Goal: Task Accomplishment & Management: Complete application form

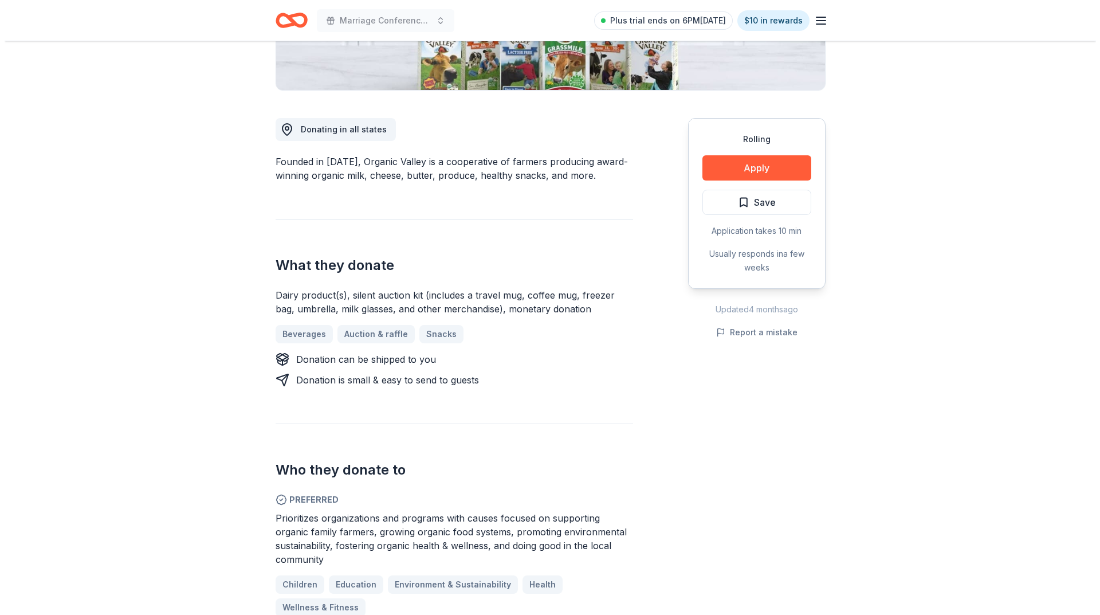
scroll to position [286, 0]
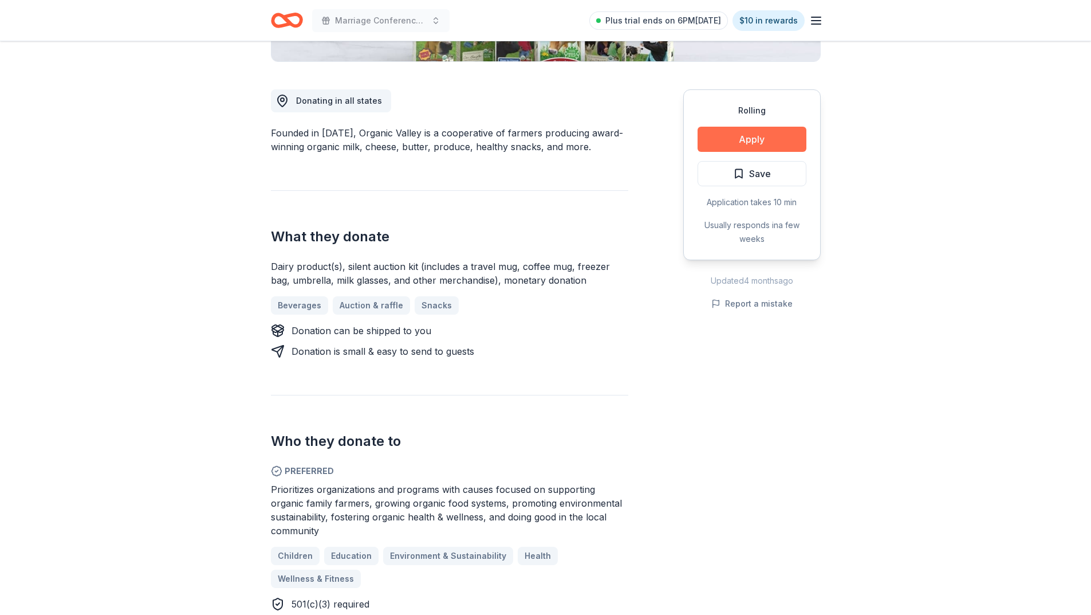
click at [739, 133] on button "Apply" at bounding box center [752, 139] width 109 height 25
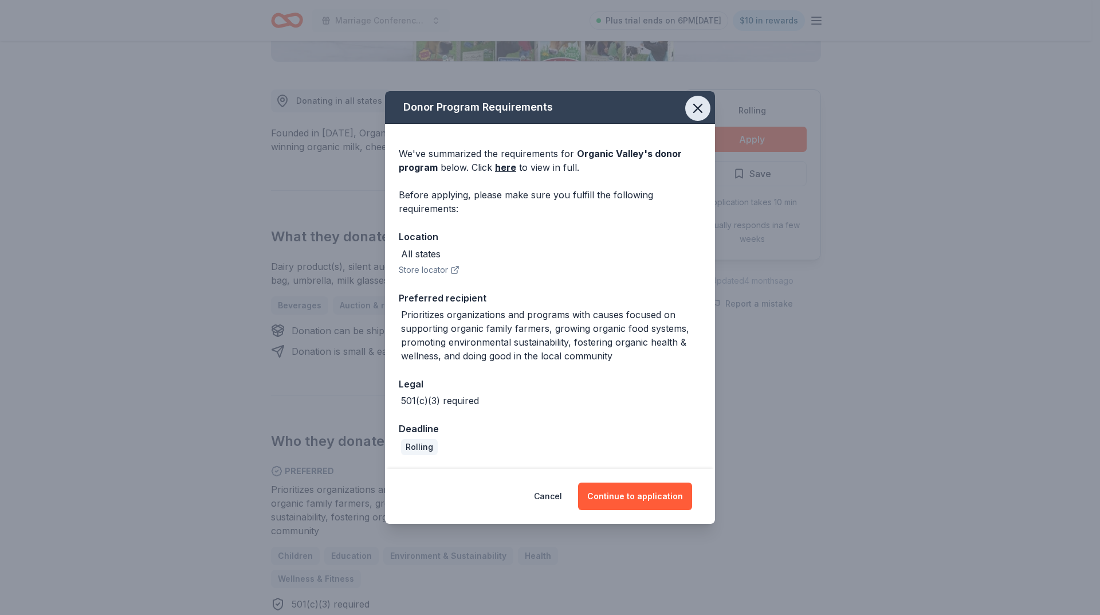
click at [701, 113] on icon "button" at bounding box center [698, 108] width 16 height 16
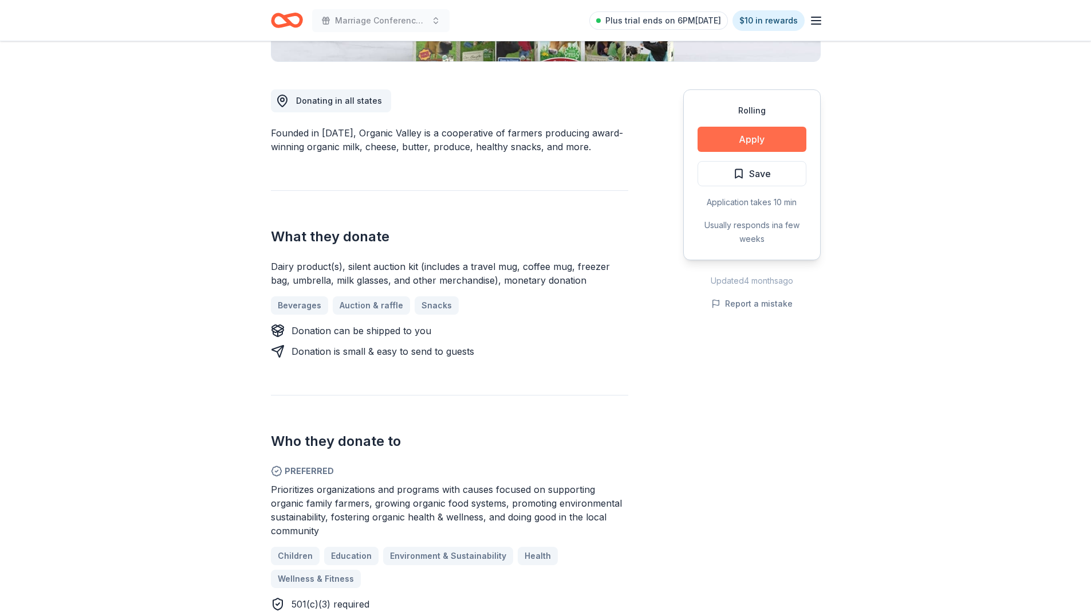
click at [750, 143] on button "Apply" at bounding box center [752, 139] width 109 height 25
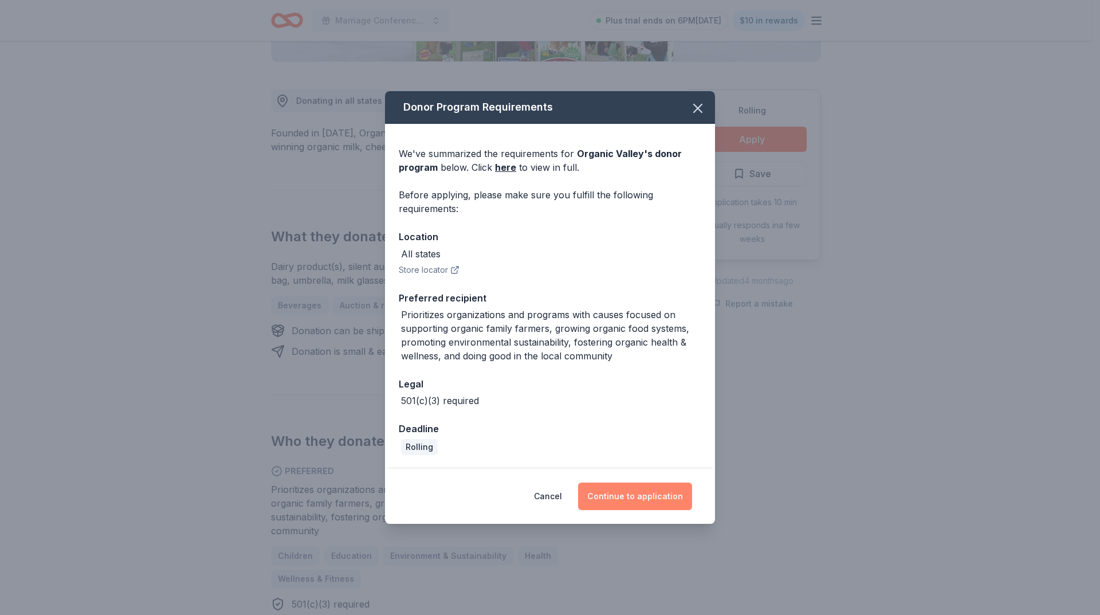
click at [648, 499] on button "Continue to application" at bounding box center [635, 495] width 114 height 27
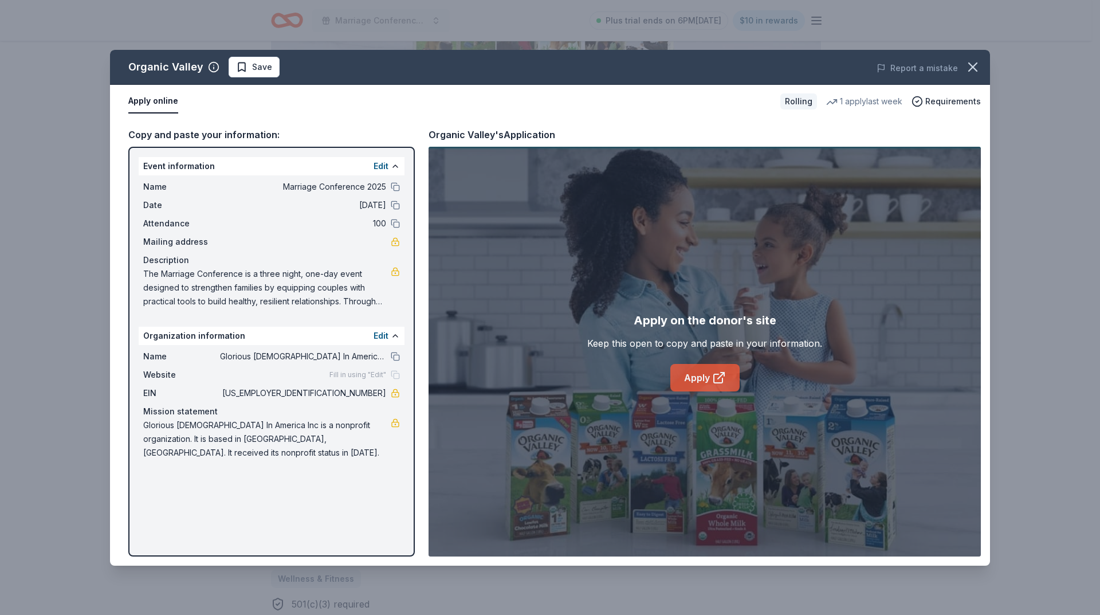
click at [691, 377] on link "Apply" at bounding box center [704, 377] width 69 height 27
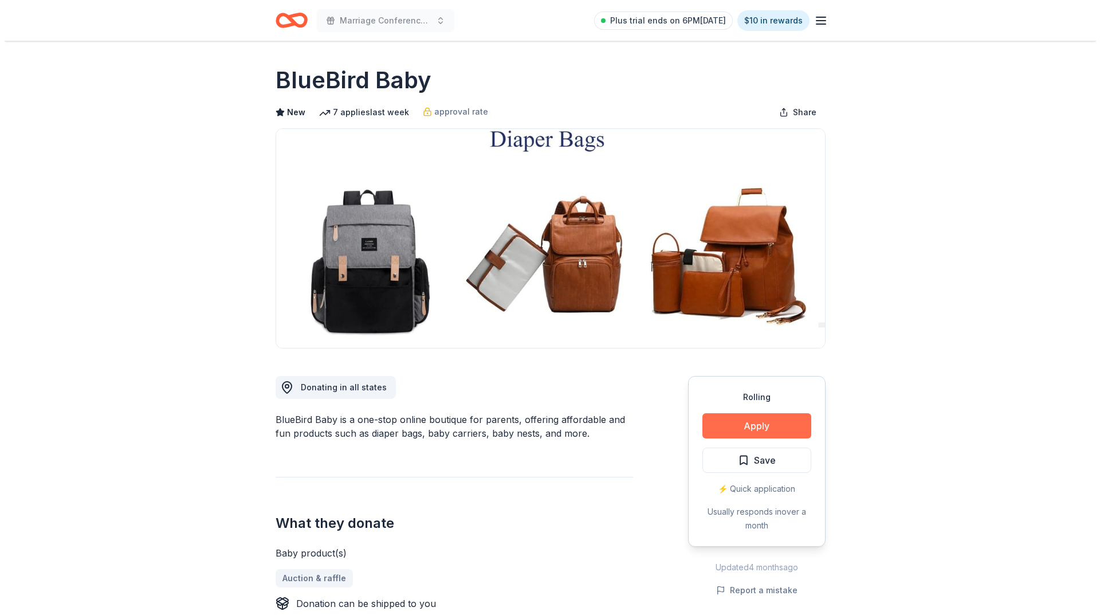
scroll to position [57, 0]
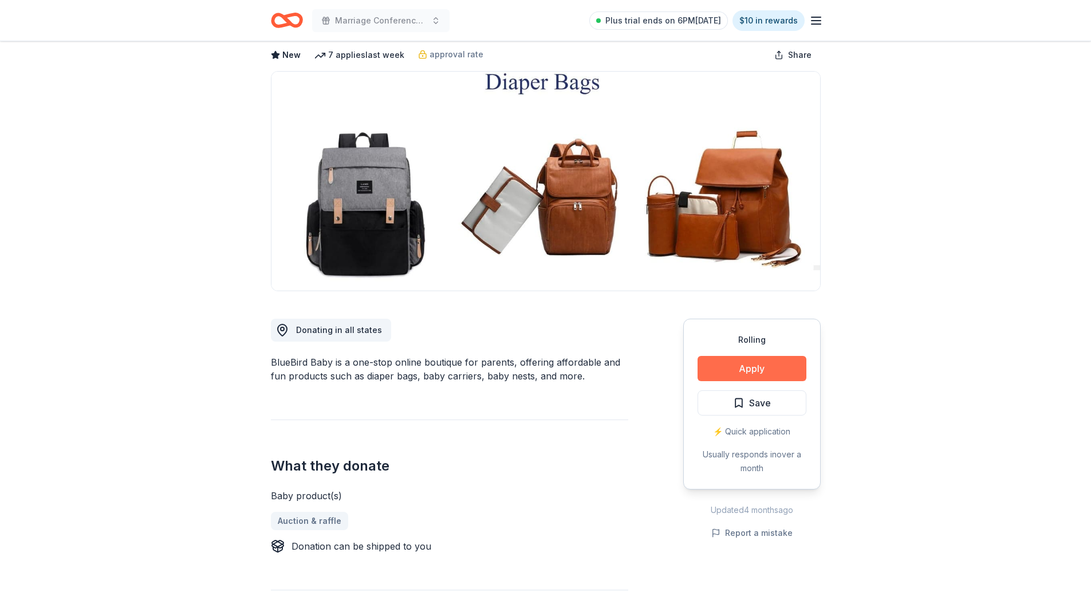
click at [747, 369] on button "Apply" at bounding box center [752, 368] width 109 height 25
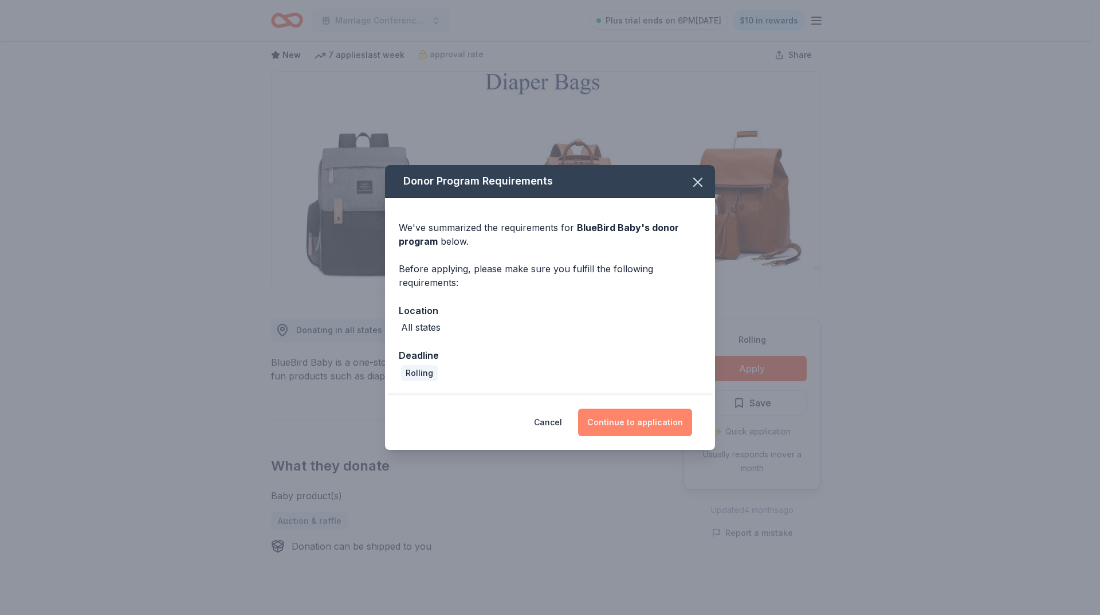
click at [621, 420] on button "Continue to application" at bounding box center [635, 421] width 114 height 27
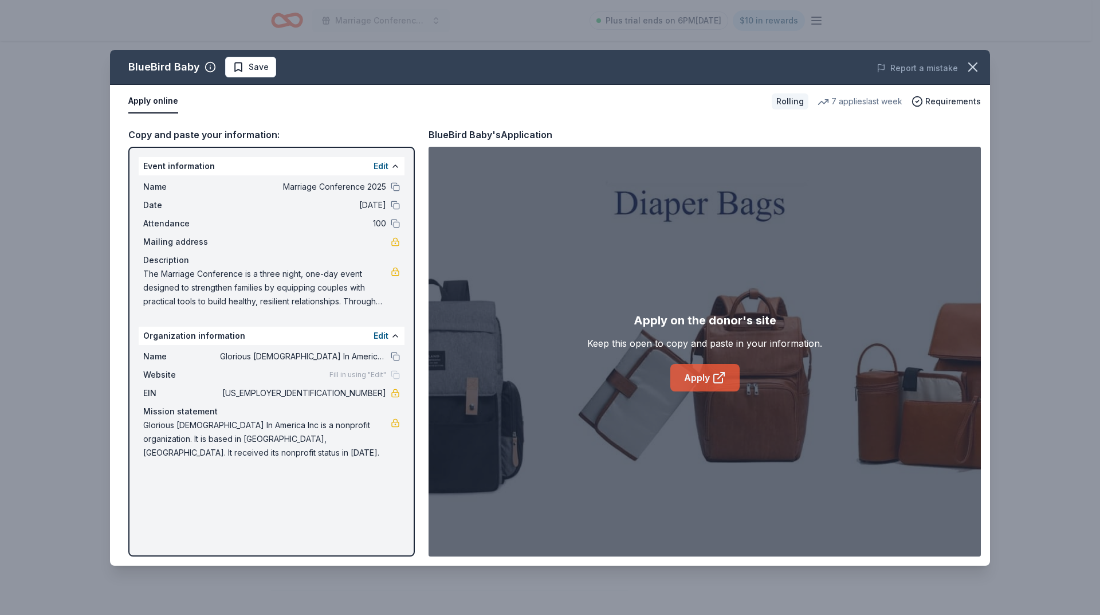
click at [712, 379] on icon at bounding box center [719, 378] width 14 height 14
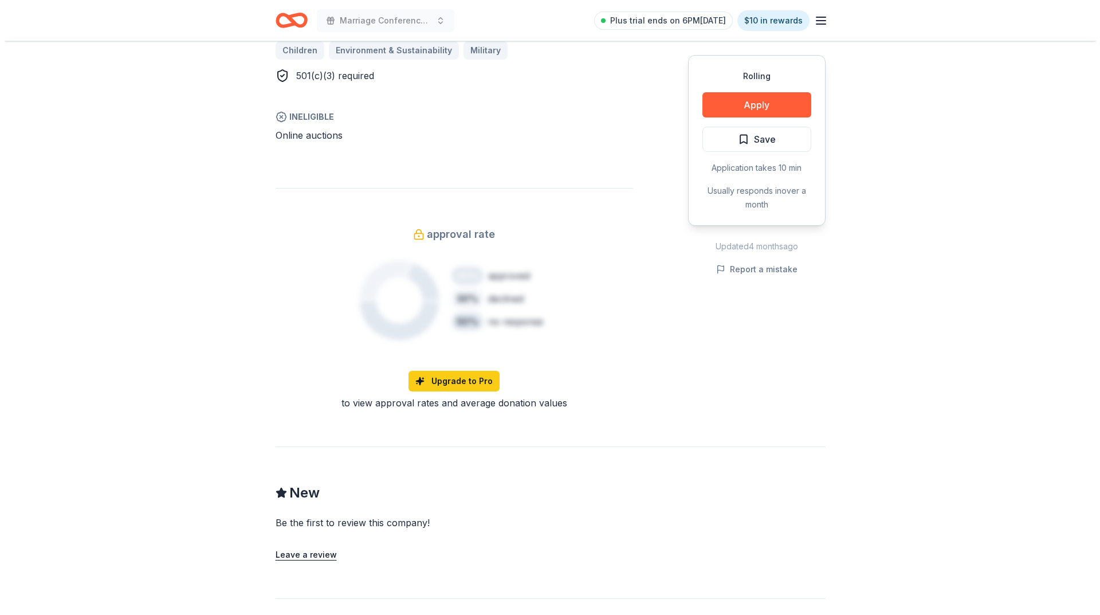
scroll to position [745, 0]
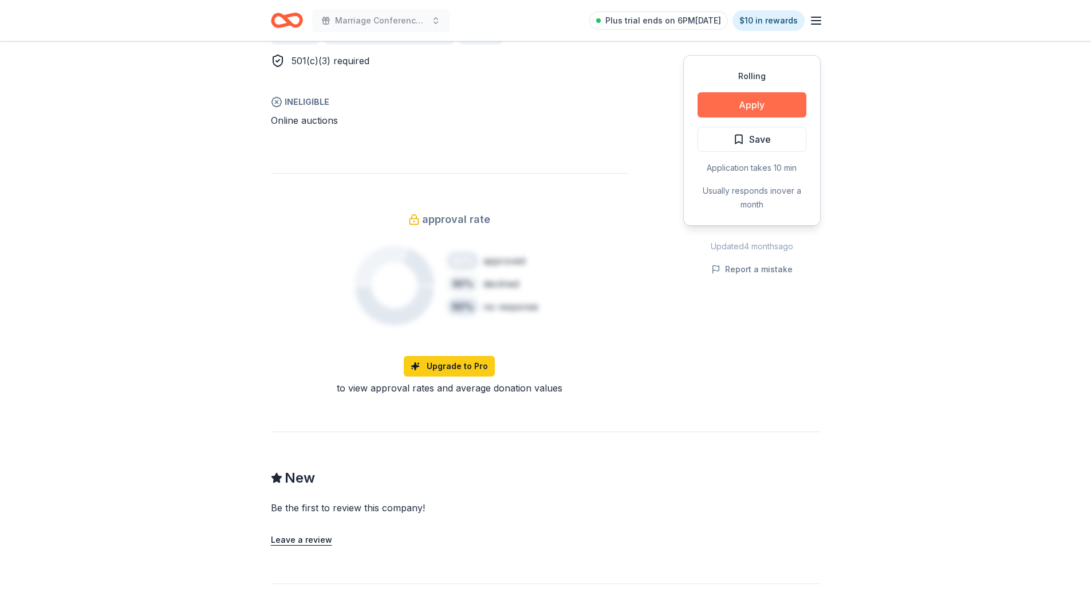
click at [728, 104] on button "Apply" at bounding box center [752, 104] width 109 height 25
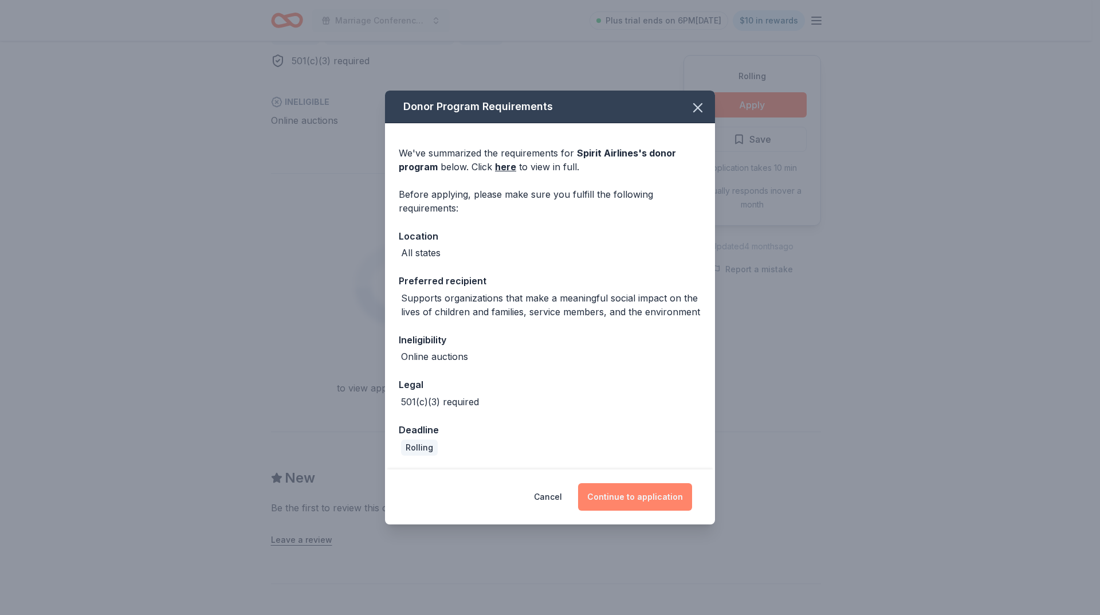
click at [650, 499] on button "Continue to application" at bounding box center [635, 496] width 114 height 27
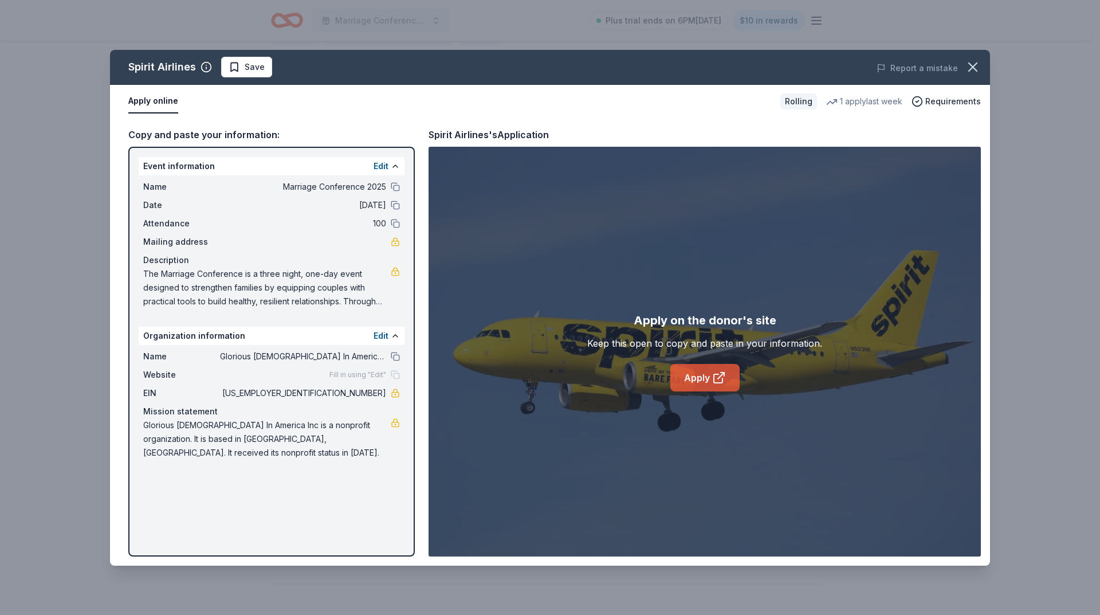
click at [701, 376] on link "Apply" at bounding box center [704, 377] width 69 height 27
click at [709, 375] on link "Apply" at bounding box center [704, 377] width 69 height 27
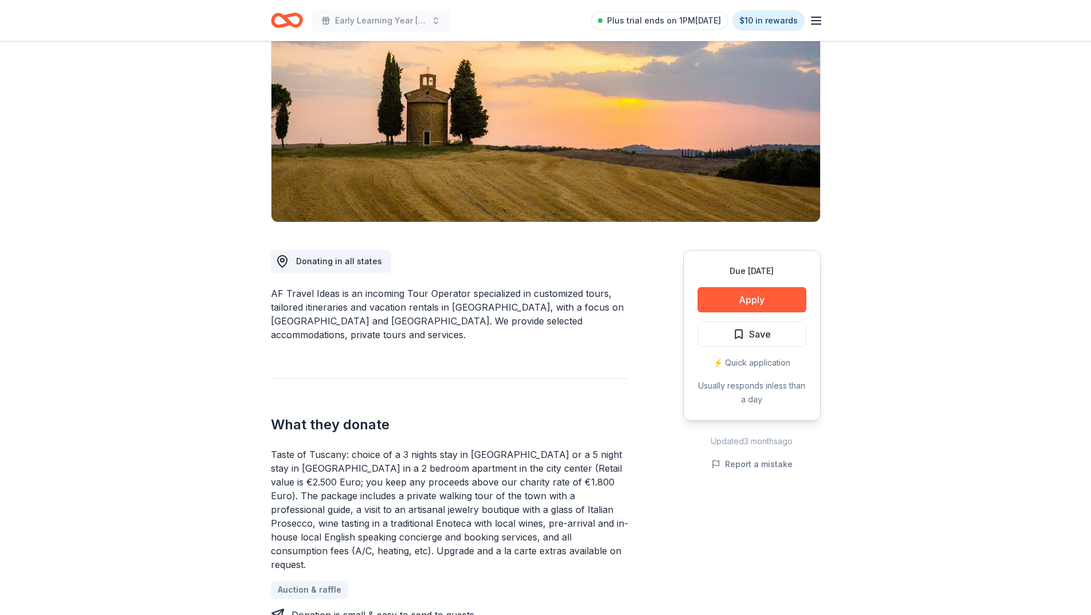
scroll to position [344, 0]
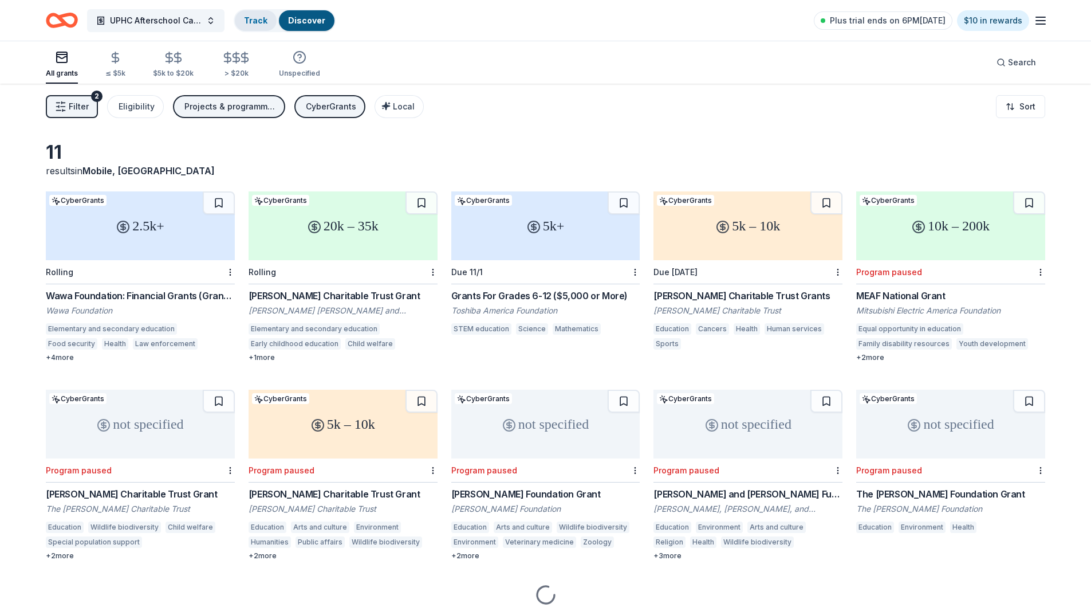
click at [263, 17] on link "Track" at bounding box center [255, 20] width 23 height 10
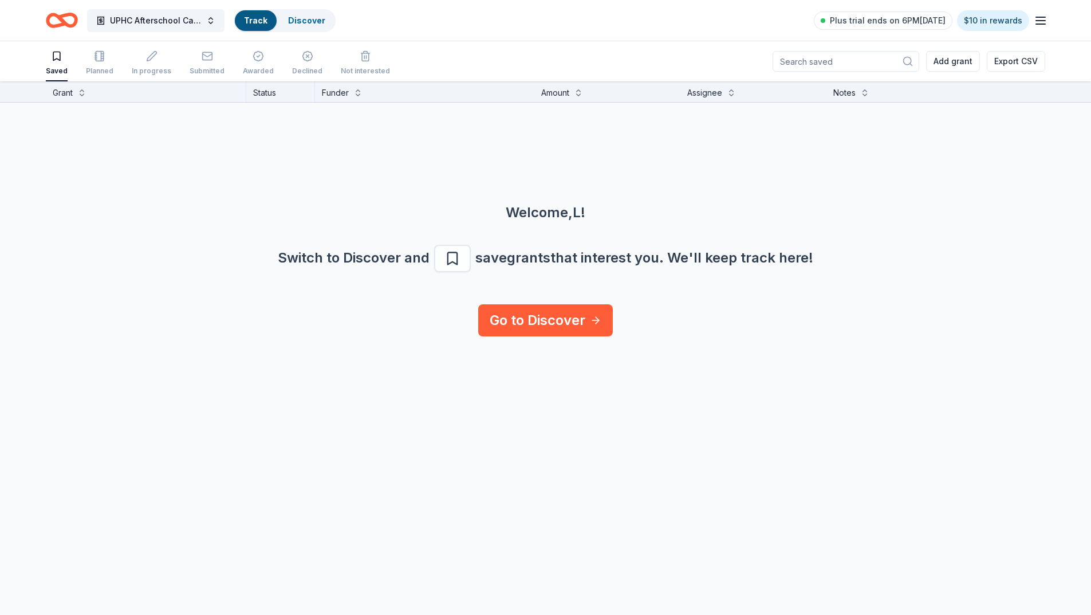
scroll to position [1, 0]
click at [300, 14] on div "Discover" at bounding box center [307, 20] width 56 height 21
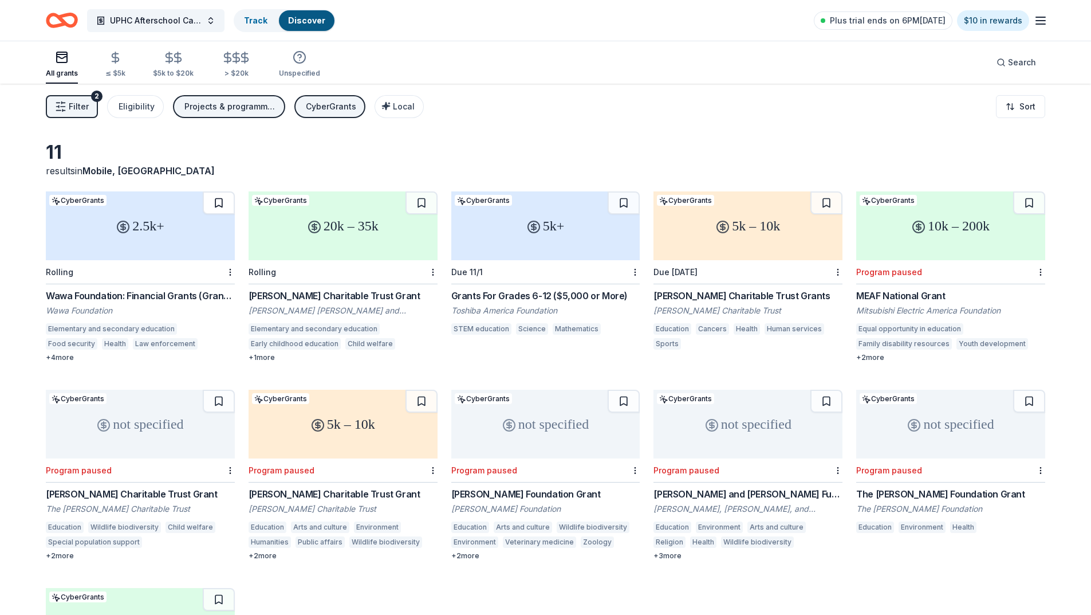
click at [216, 201] on button at bounding box center [219, 202] width 32 height 23
click at [422, 203] on button at bounding box center [422, 202] width 32 height 23
click at [829, 202] on button at bounding box center [826, 202] width 32 height 23
click at [1024, 199] on button at bounding box center [1029, 202] width 32 height 23
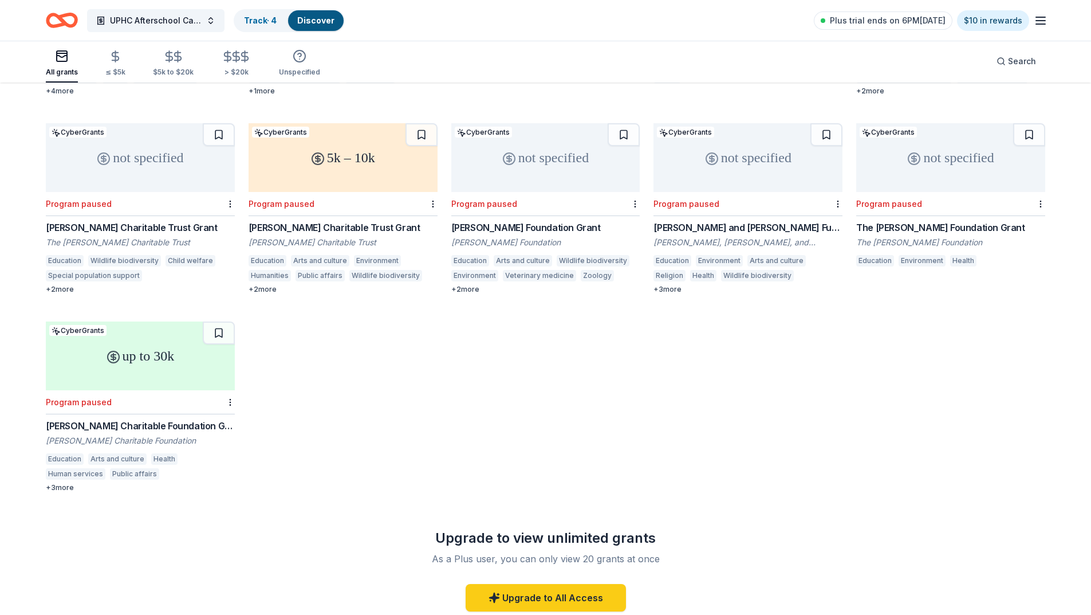
scroll to position [286, 0]
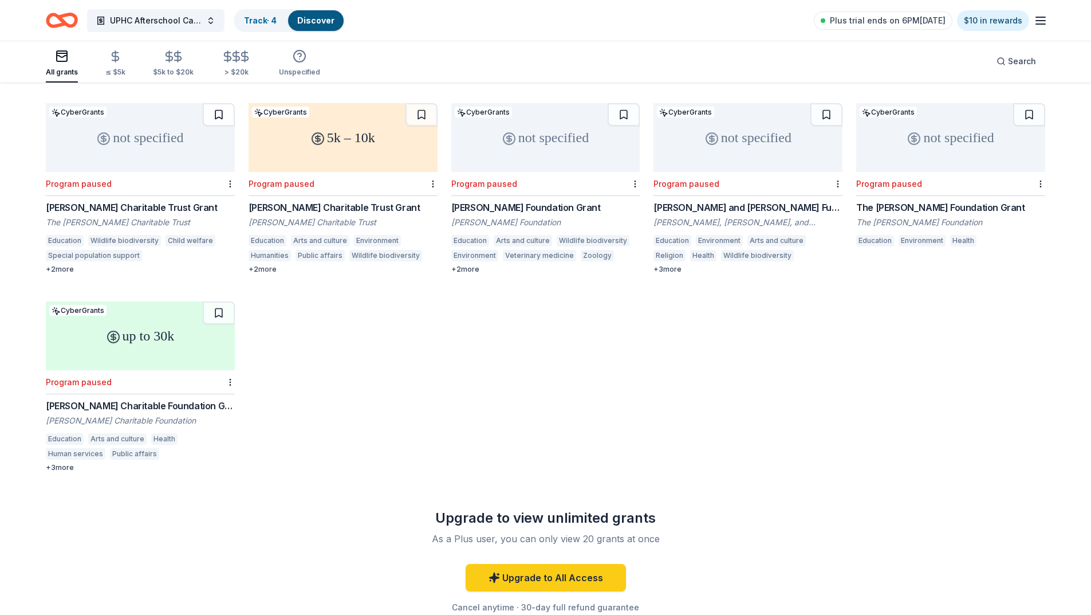
click at [219, 114] on button at bounding box center [219, 114] width 32 height 23
click at [415, 109] on button at bounding box center [422, 114] width 32 height 23
click at [624, 113] on button at bounding box center [624, 114] width 32 height 23
click at [1028, 113] on button at bounding box center [1029, 114] width 32 height 23
click at [223, 314] on button at bounding box center [219, 312] width 32 height 23
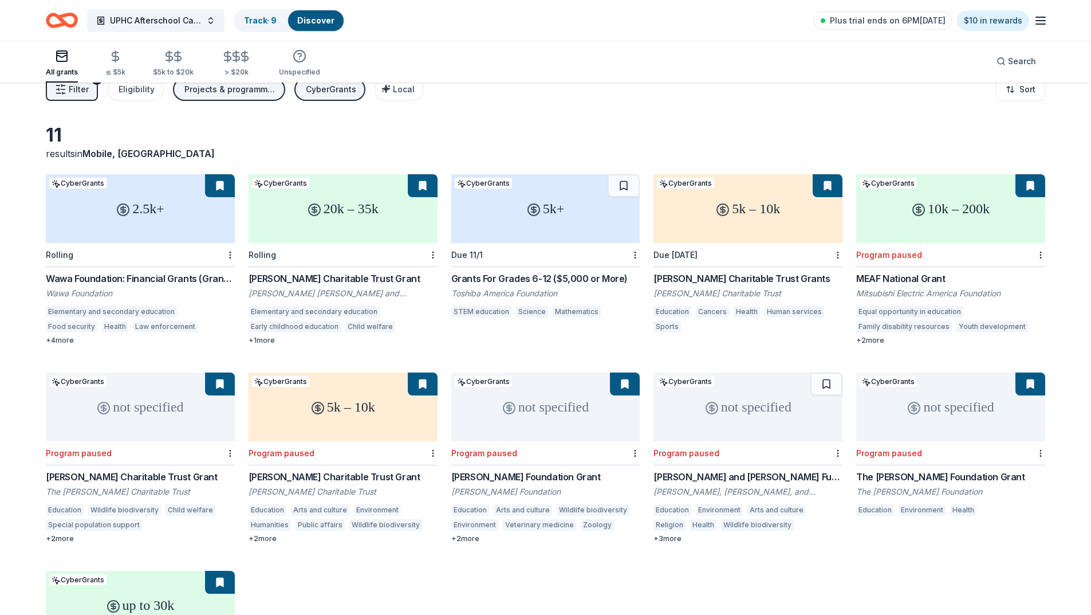
scroll to position [0, 0]
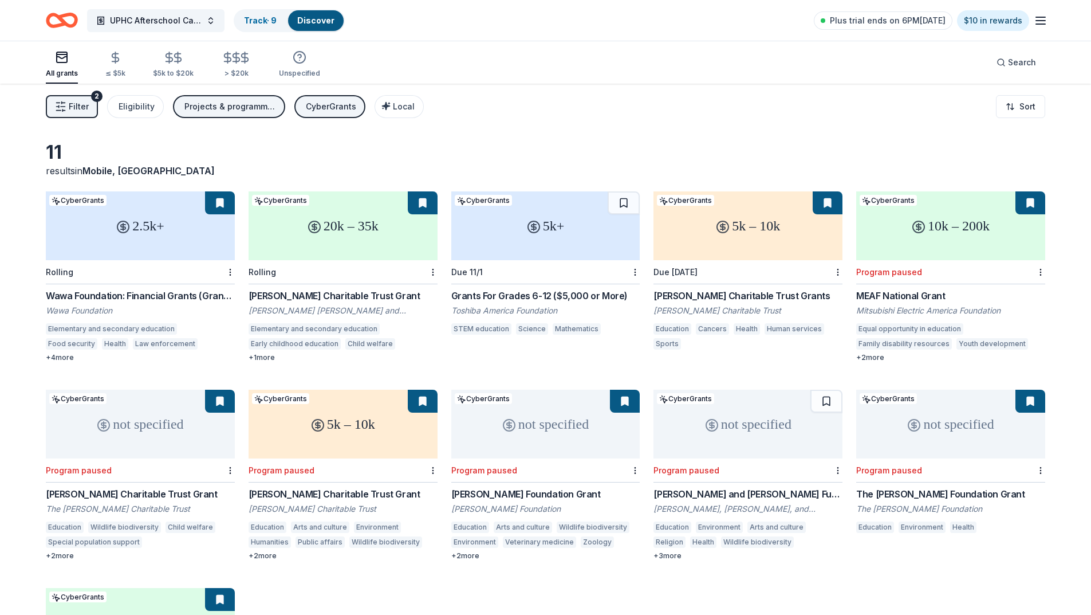
click at [377, 242] on div "20k – 35k" at bounding box center [343, 225] width 189 height 69
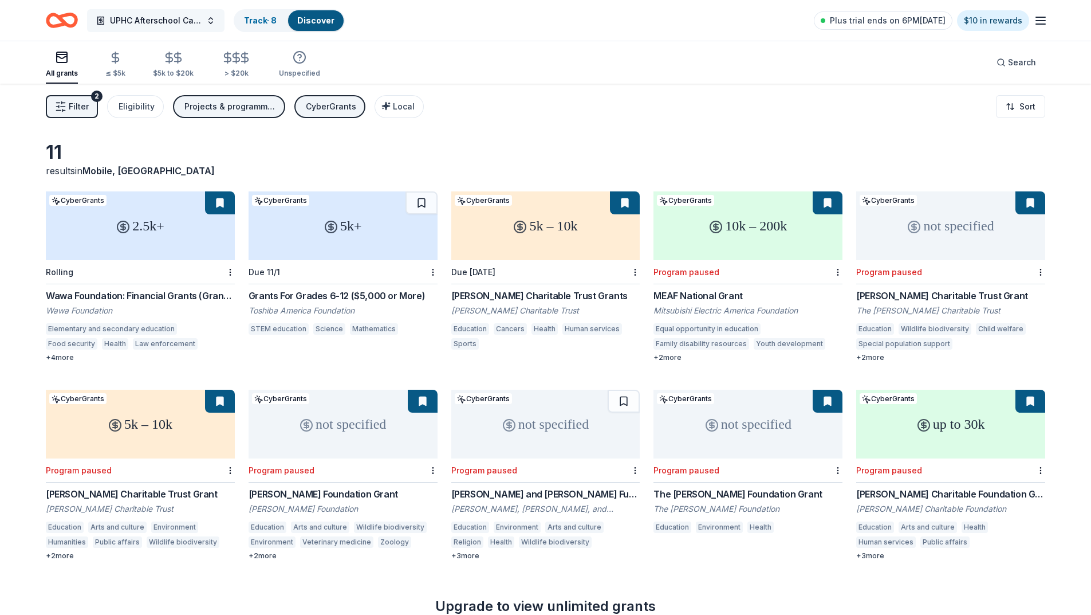
click at [190, 15] on span "UPHC Afterschool Care, Homework & Literacy Help Grant" at bounding box center [156, 21] width 92 height 14
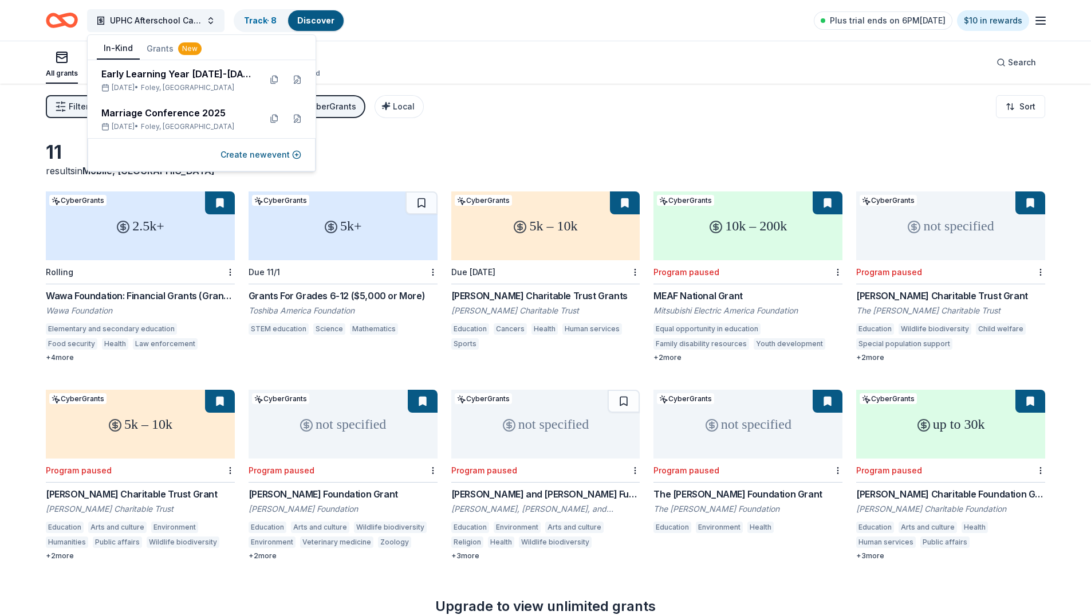
click at [115, 49] on button "In-Kind" at bounding box center [118, 49] width 43 height 22
click at [164, 112] on div "Marriage Conference 2025" at bounding box center [176, 113] width 150 height 14
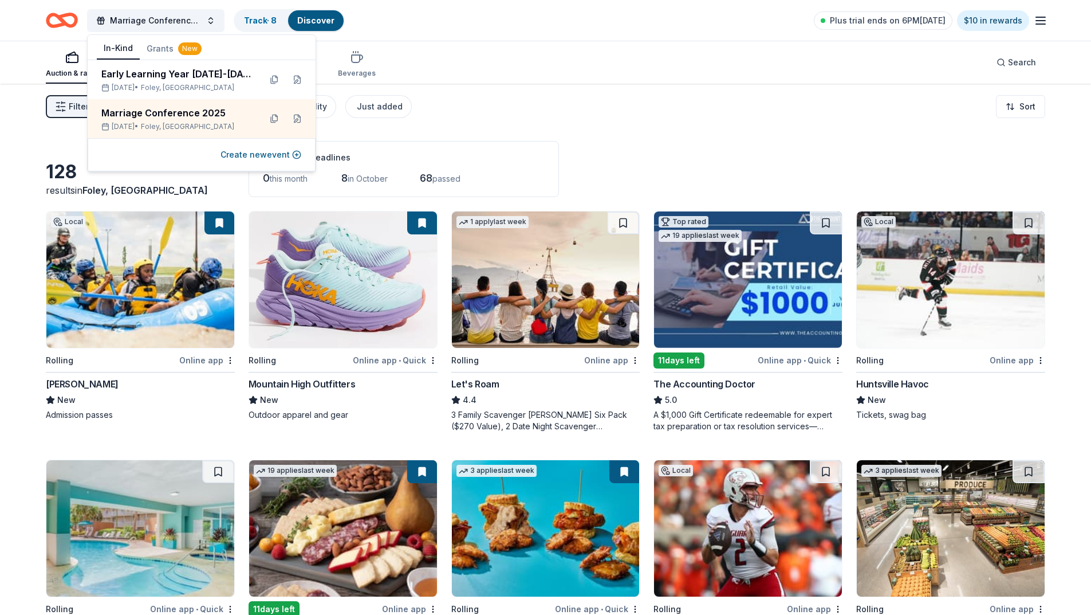
click at [558, 99] on div "Filter 2 Application methods Causes Eligibility Just added Sort" at bounding box center [545, 107] width 1091 height 46
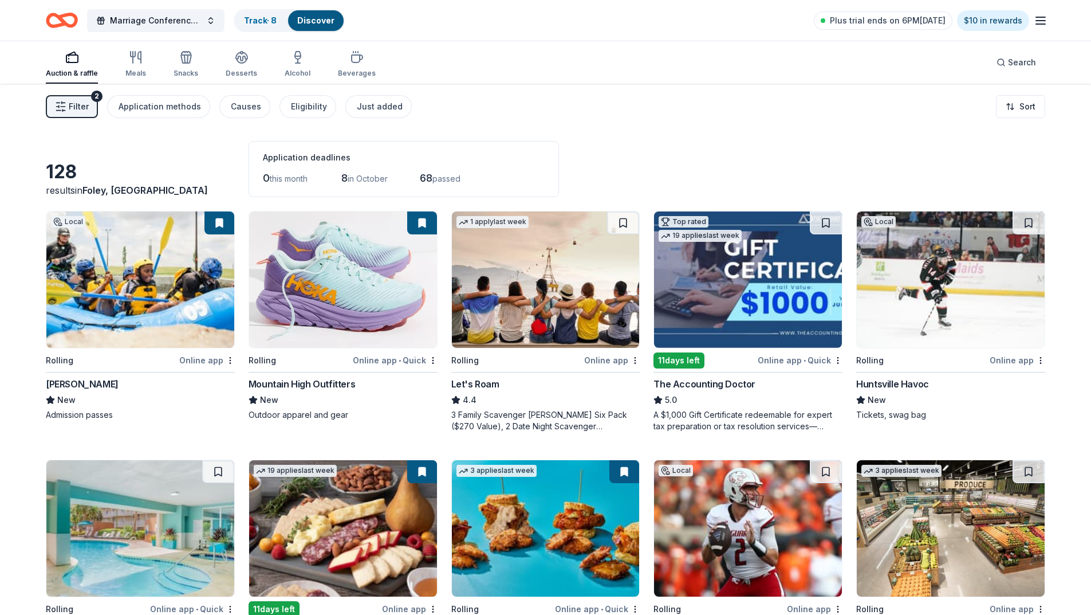
click at [72, 105] on span "Filter" at bounding box center [79, 107] width 20 height 14
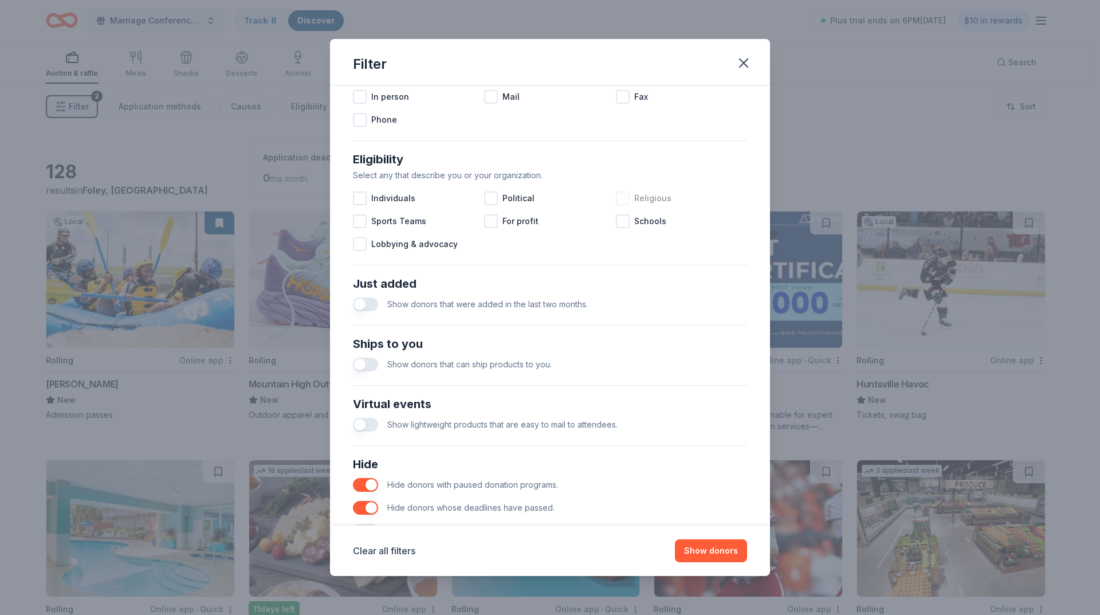
scroll to position [315, 0]
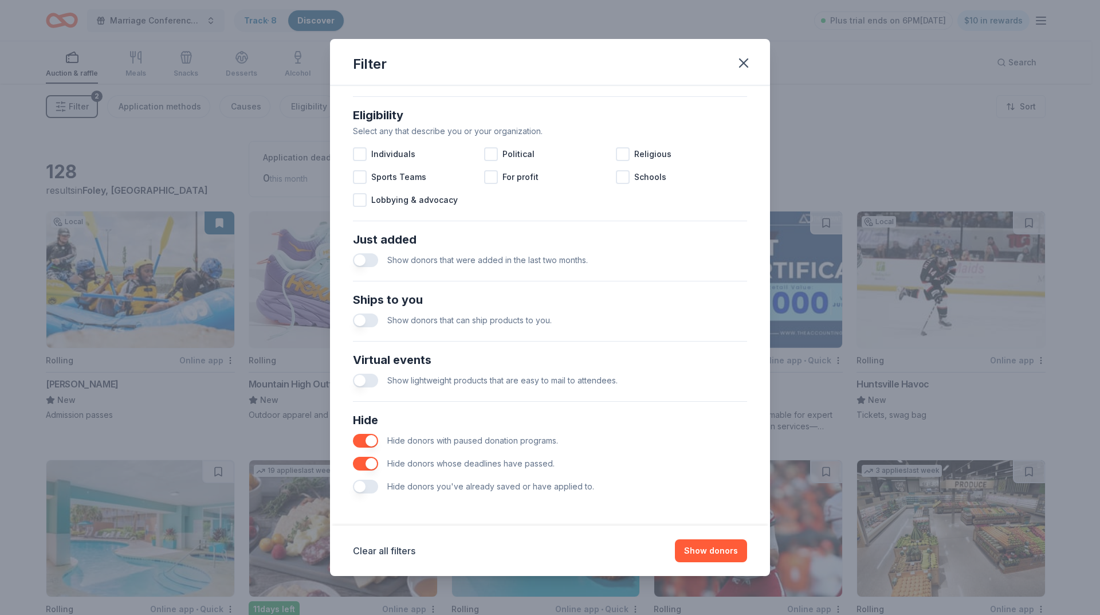
click at [363, 439] on button "button" at bounding box center [365, 441] width 25 height 14
click at [373, 440] on button "button" at bounding box center [365, 441] width 25 height 14
click at [369, 483] on button "button" at bounding box center [365, 486] width 25 height 14
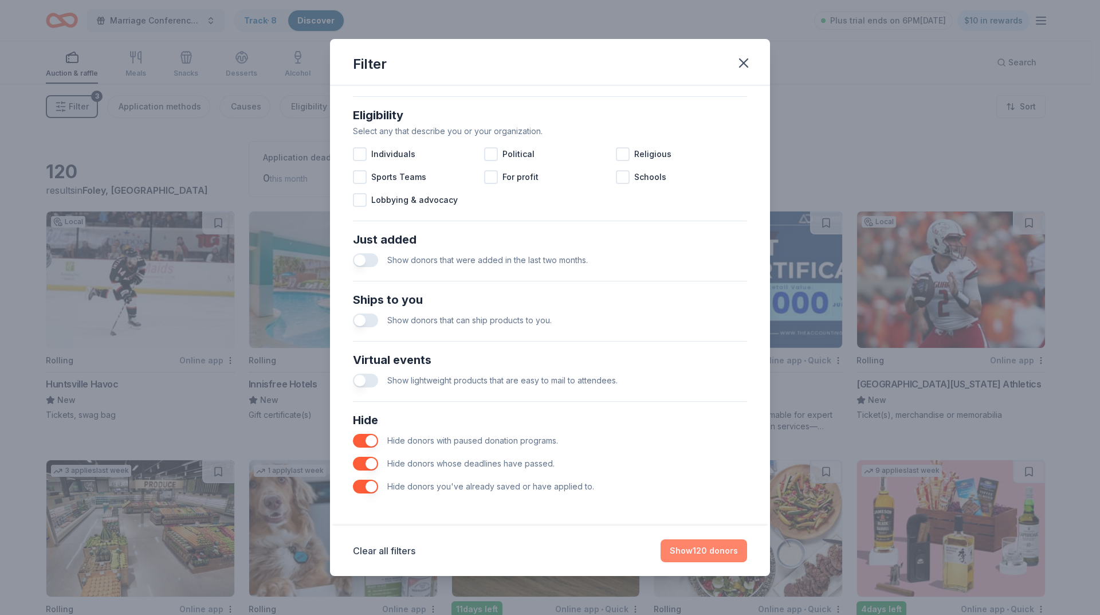
click at [711, 553] on button "Show 120 donors" at bounding box center [703, 550] width 86 height 23
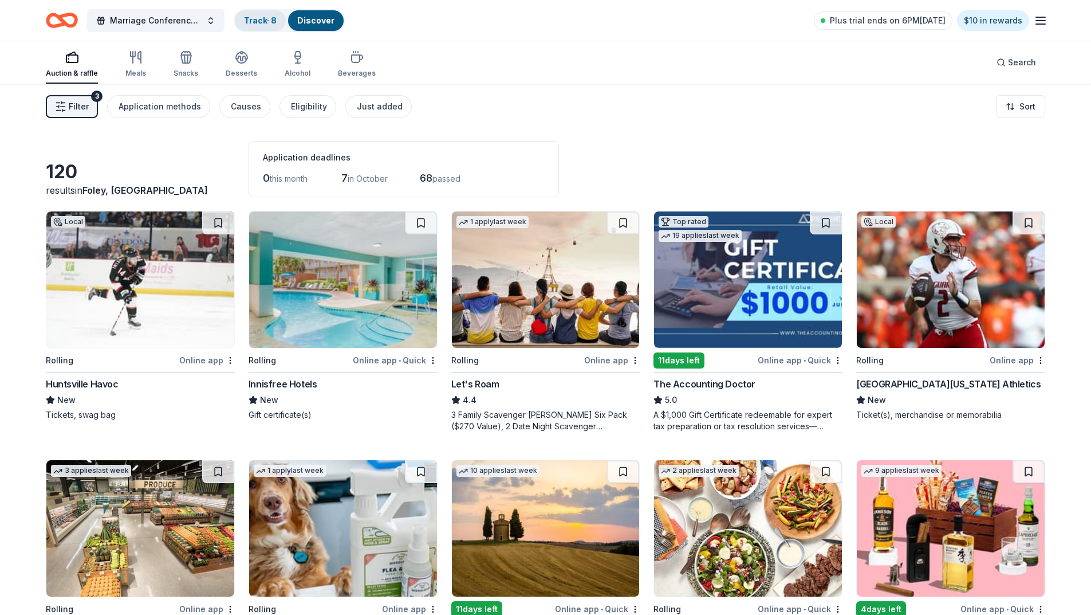
click at [266, 18] on link "Track · 8" at bounding box center [260, 20] width 33 height 10
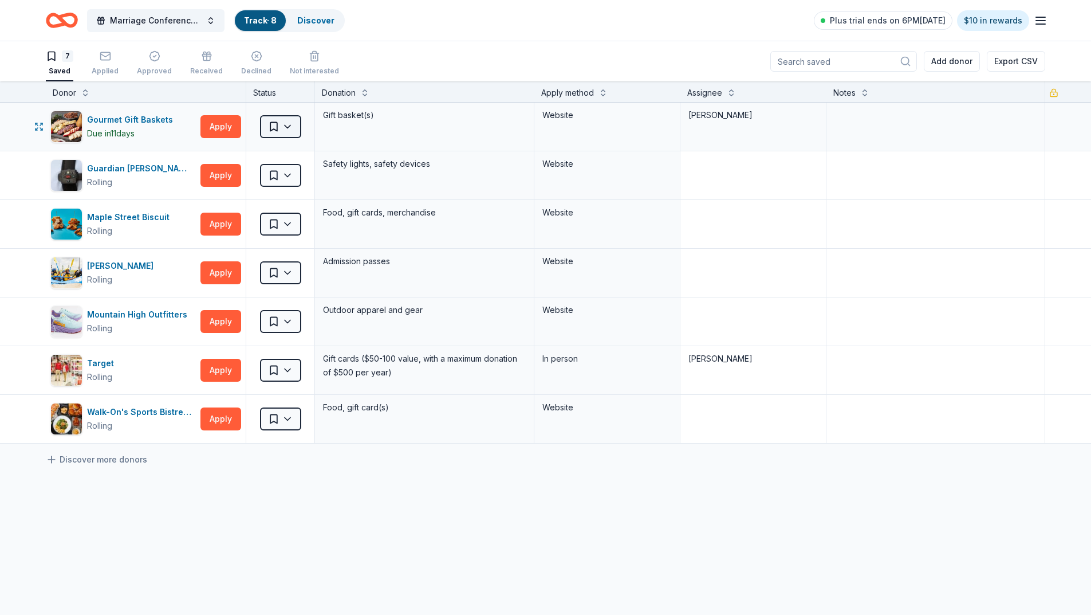
click at [290, 127] on html "Marriage Conference 2025 Track · 8 Discover Plus trial ends on 6PM, 10/1 $10 in…" at bounding box center [545, 307] width 1091 height 615
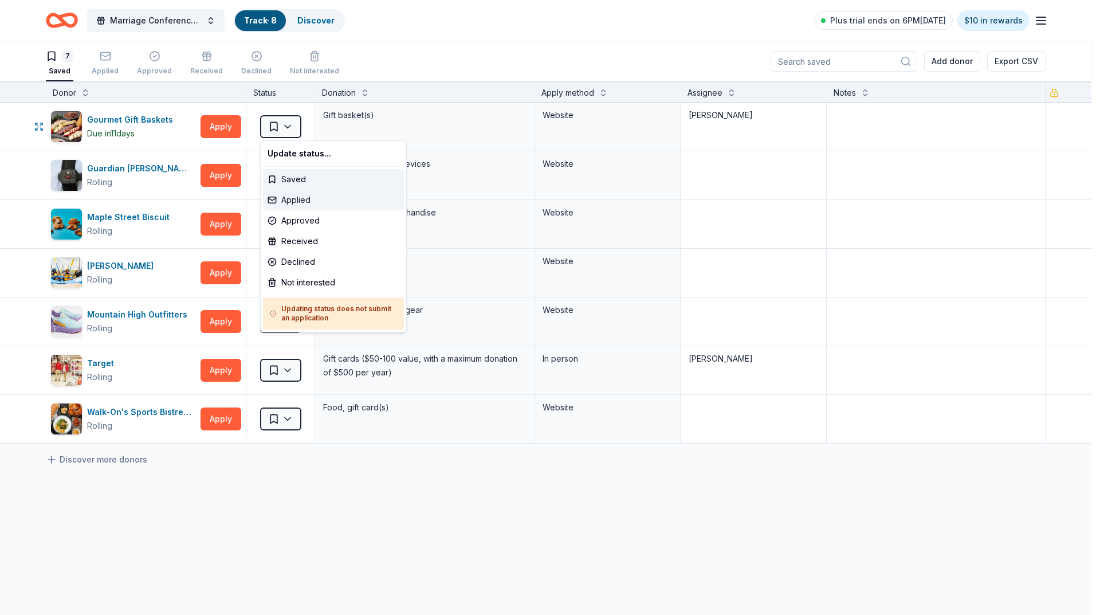
click at [293, 201] on div "Applied" at bounding box center [333, 200] width 141 height 21
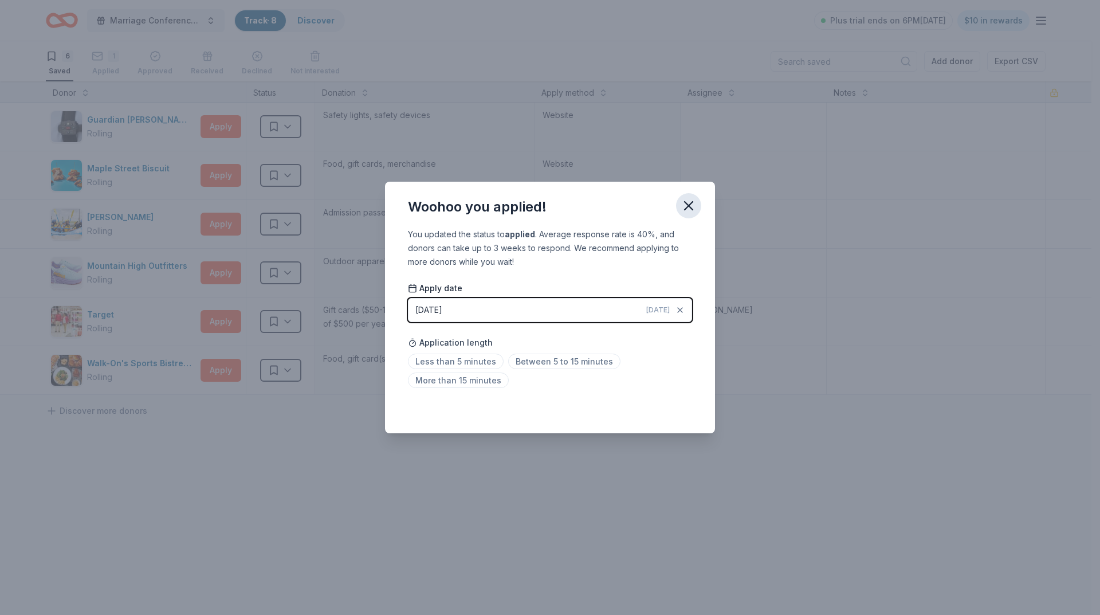
click at [691, 206] on icon "button" at bounding box center [688, 206] width 16 height 16
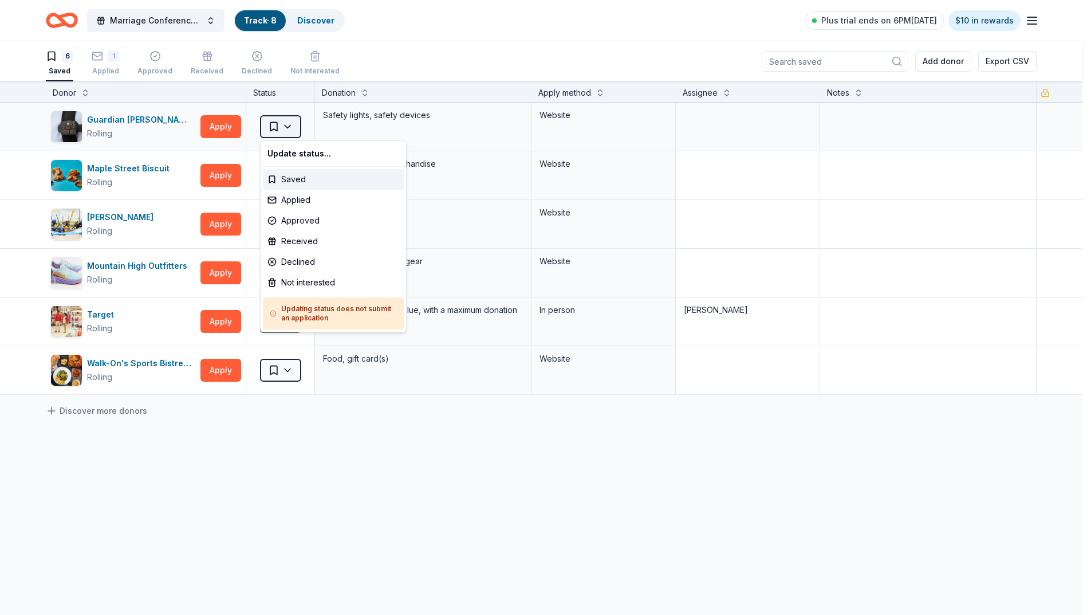
click at [292, 130] on html "Marriage Conference 2025 Track · 8 Discover Plus trial ends on 6PM, 10/1 $10 in…" at bounding box center [545, 307] width 1091 height 615
click at [291, 203] on div "Applied" at bounding box center [333, 200] width 141 height 21
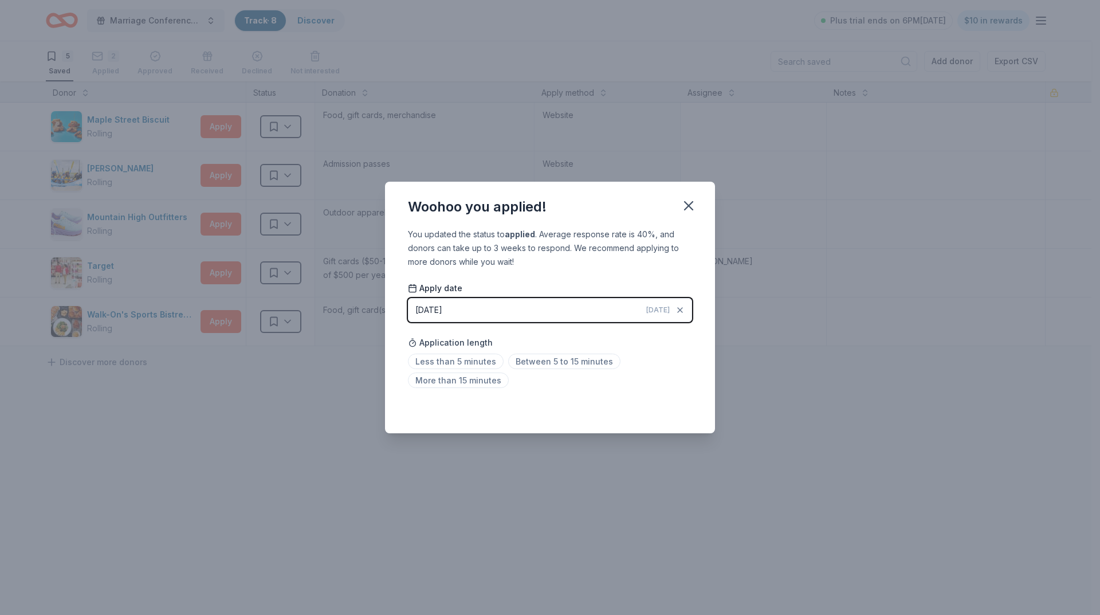
click at [493, 316] on button "09/30/2025 Today" at bounding box center [550, 310] width 284 height 24
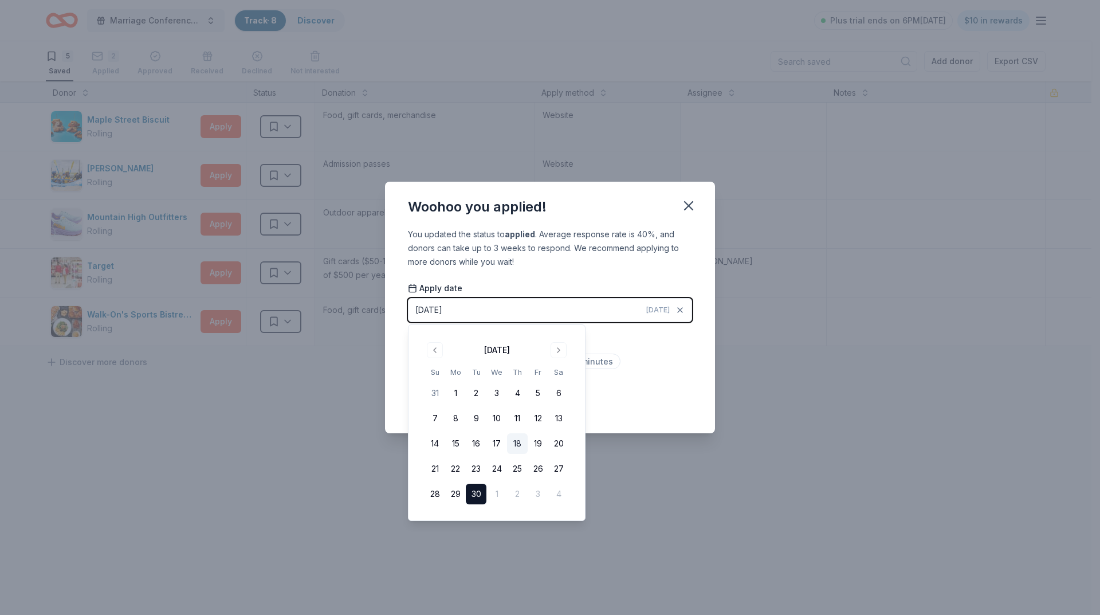
click at [517, 439] on button "18" at bounding box center [517, 443] width 21 height 21
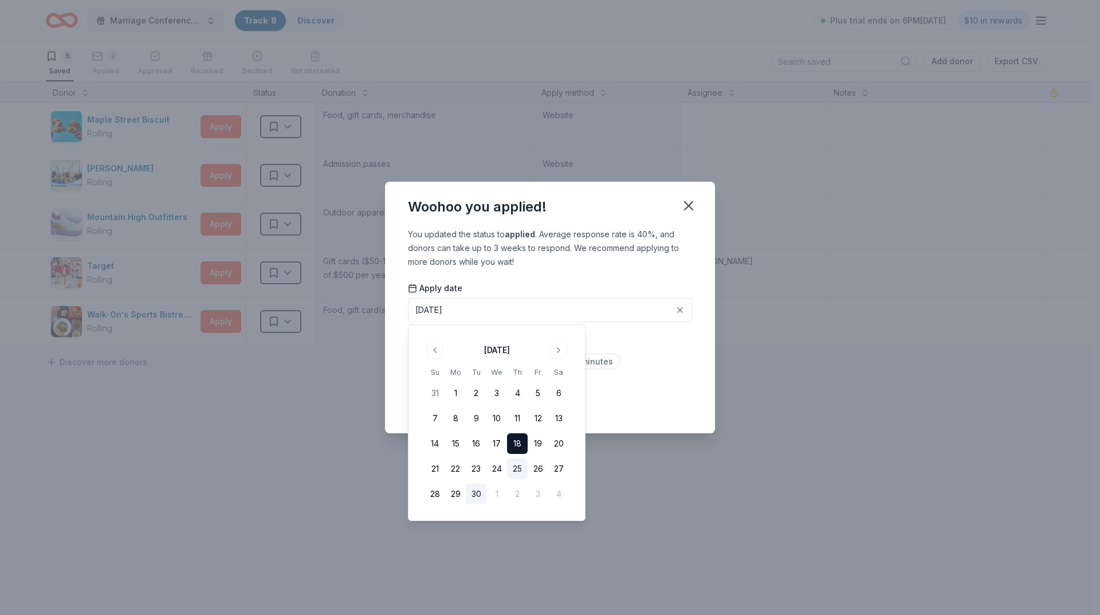
click at [515, 469] on button "25" at bounding box center [517, 468] width 21 height 21
click at [639, 337] on div "Application length Less than 5 minutes Between 5 to 15 minutes More than 15 min…" at bounding box center [550, 361] width 284 height 61
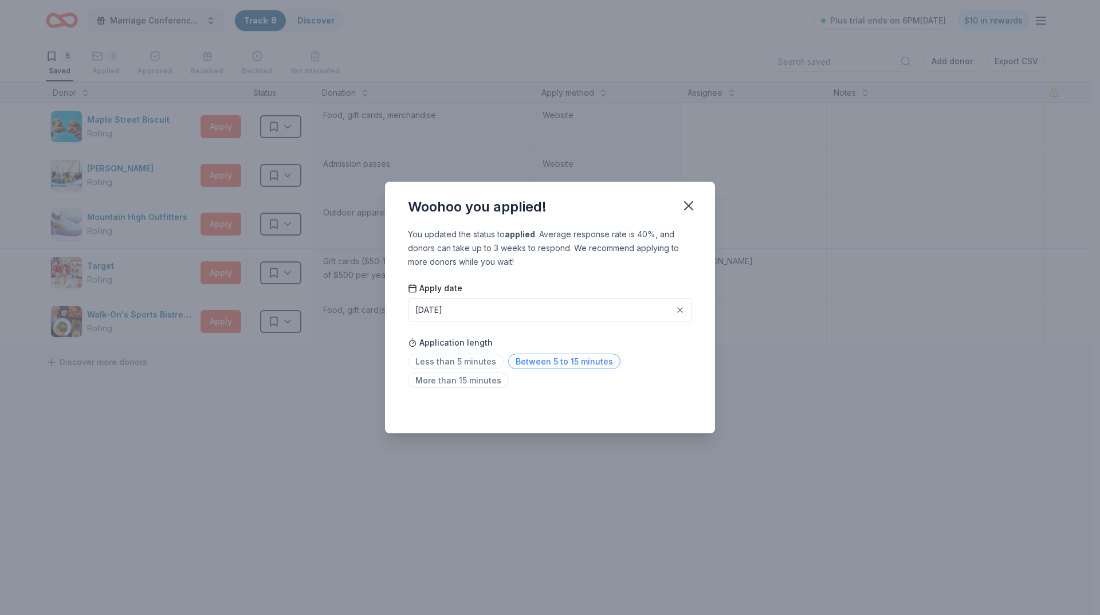
click at [519, 360] on span "Between 5 to 15 minutes" at bounding box center [564, 360] width 112 height 15
click at [691, 203] on icon "button" at bounding box center [688, 206] width 8 height 8
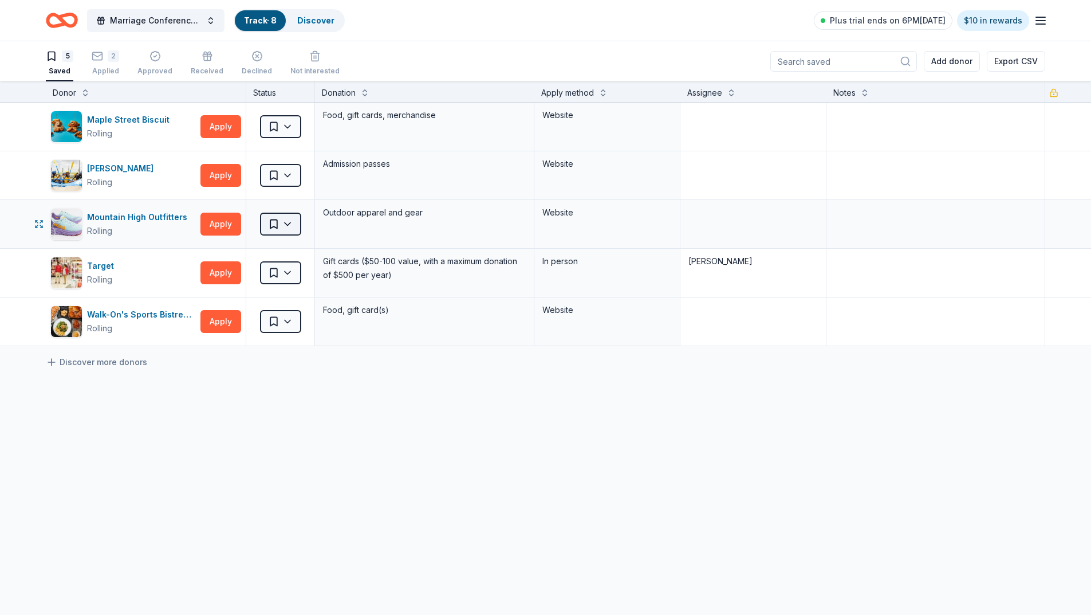
click at [288, 222] on html "Marriage Conference 2025 Track · 8 Discover Plus trial ends on 6PM, 10/1 $10 in…" at bounding box center [545, 307] width 1091 height 615
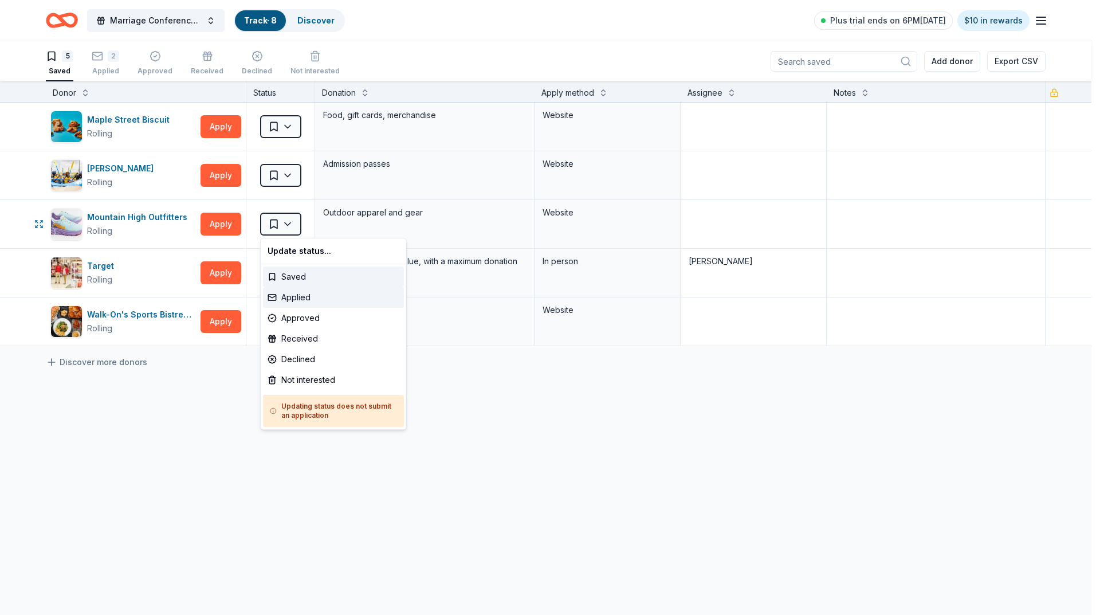
click at [293, 295] on div "Applied" at bounding box center [333, 297] width 141 height 21
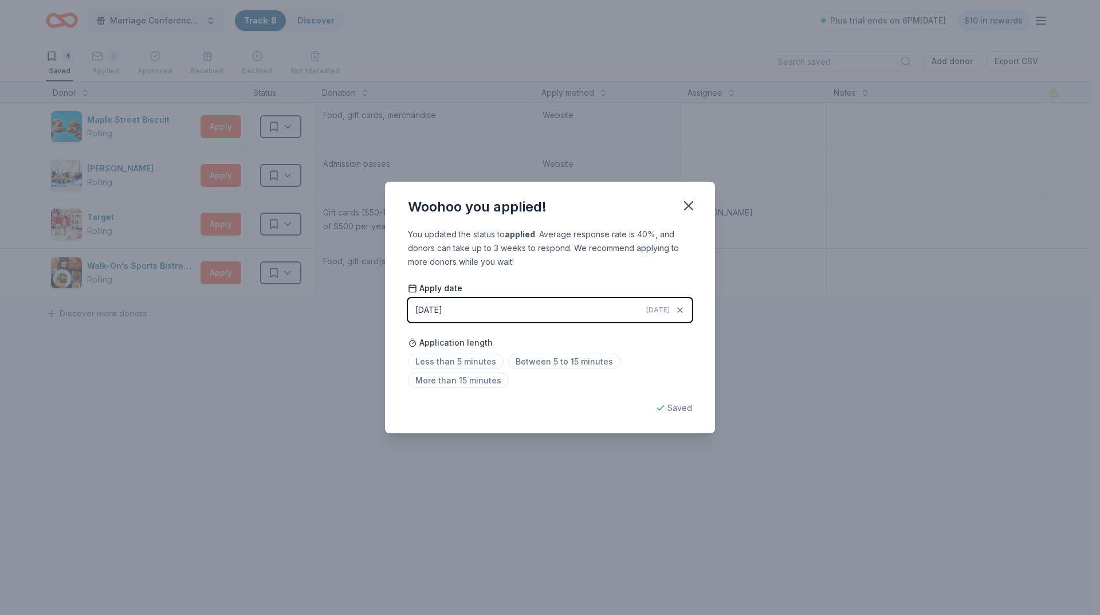
click at [534, 308] on button "09/30/2025 Today" at bounding box center [550, 310] width 284 height 24
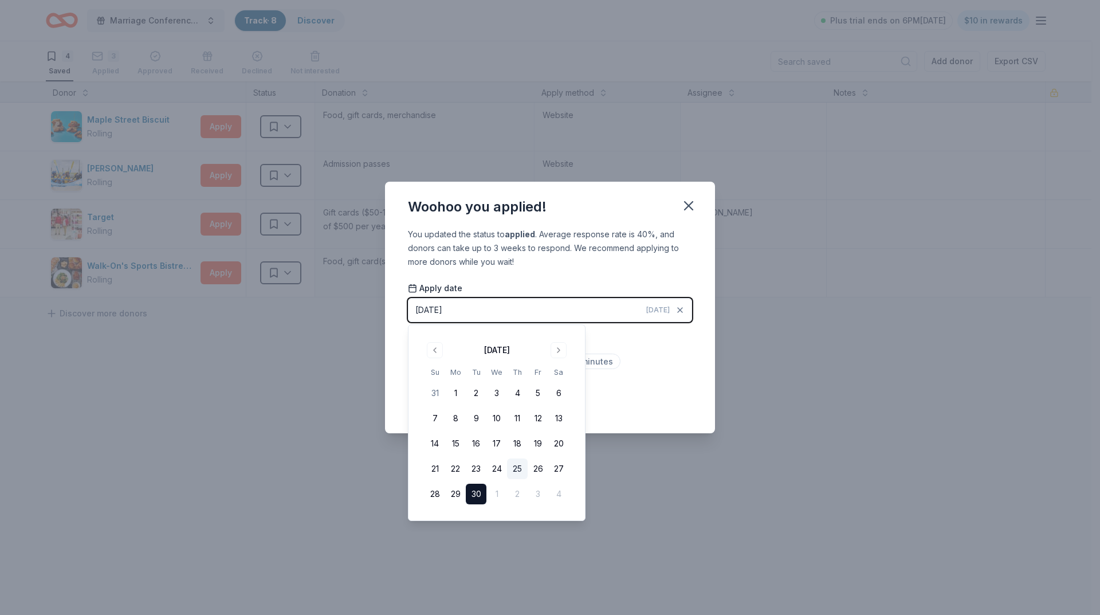
click at [522, 467] on button "25" at bounding box center [517, 468] width 21 height 21
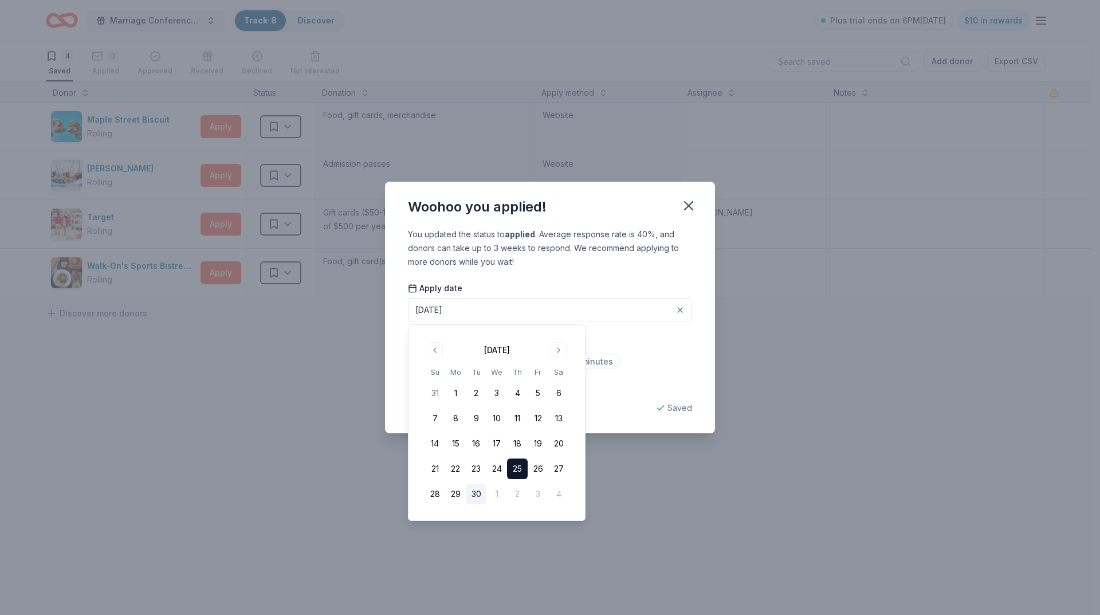
drag, startPoint x: 636, startPoint y: 364, endPoint x: 628, endPoint y: 366, distance: 7.8
click at [636, 364] on div "Less than 5 minutes Between 5 to 15 minutes More than 15 minutes" at bounding box center [550, 373] width 284 height 38
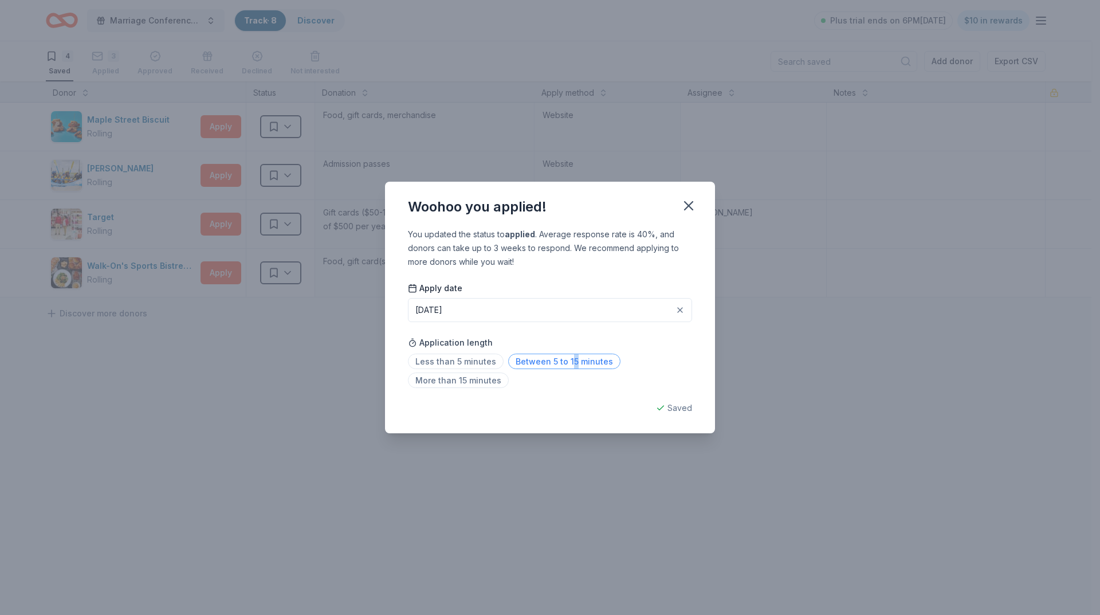
click at [569, 364] on span "Between 5 to 15 minutes" at bounding box center [564, 360] width 112 height 15
click at [690, 206] on icon "button" at bounding box center [688, 206] width 16 height 16
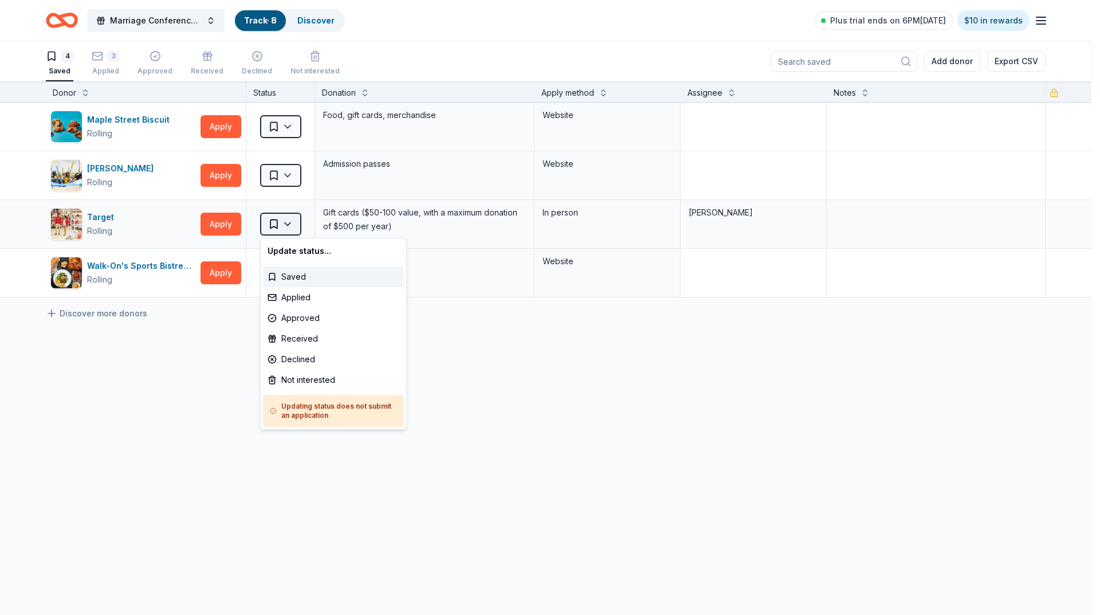
click at [290, 219] on html "Marriage Conference 2025 Track · 8 Discover Plus trial ends on 6PM, 10/1 $10 in…" at bounding box center [550, 307] width 1100 height 615
click at [312, 293] on div "Applied" at bounding box center [333, 297] width 141 height 21
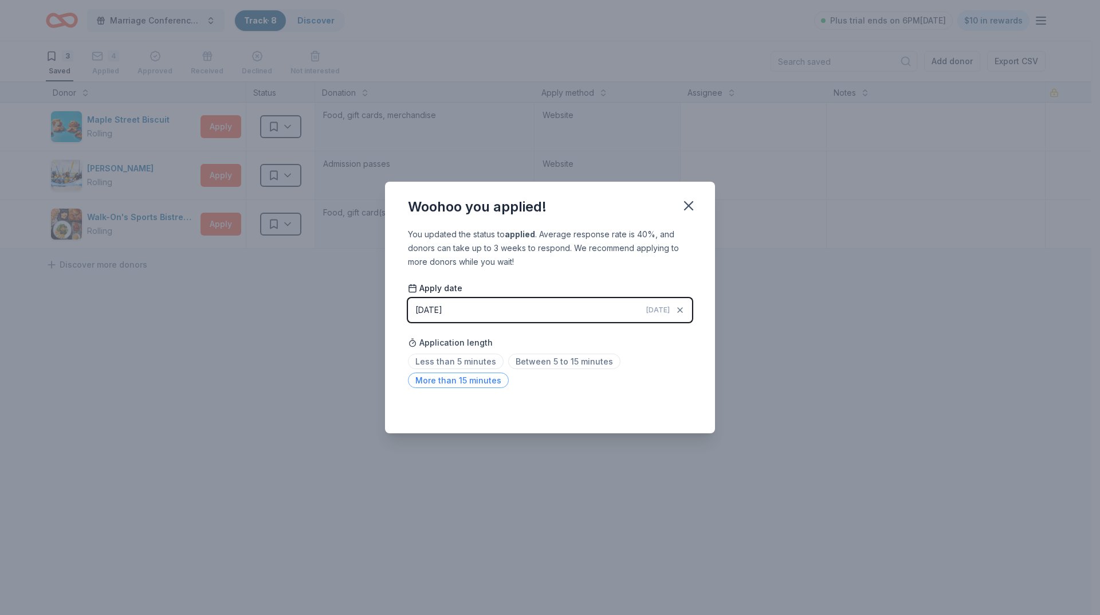
click at [475, 378] on span "More than 15 minutes" at bounding box center [458, 379] width 101 height 15
click at [687, 208] on icon "button" at bounding box center [688, 206] width 16 height 16
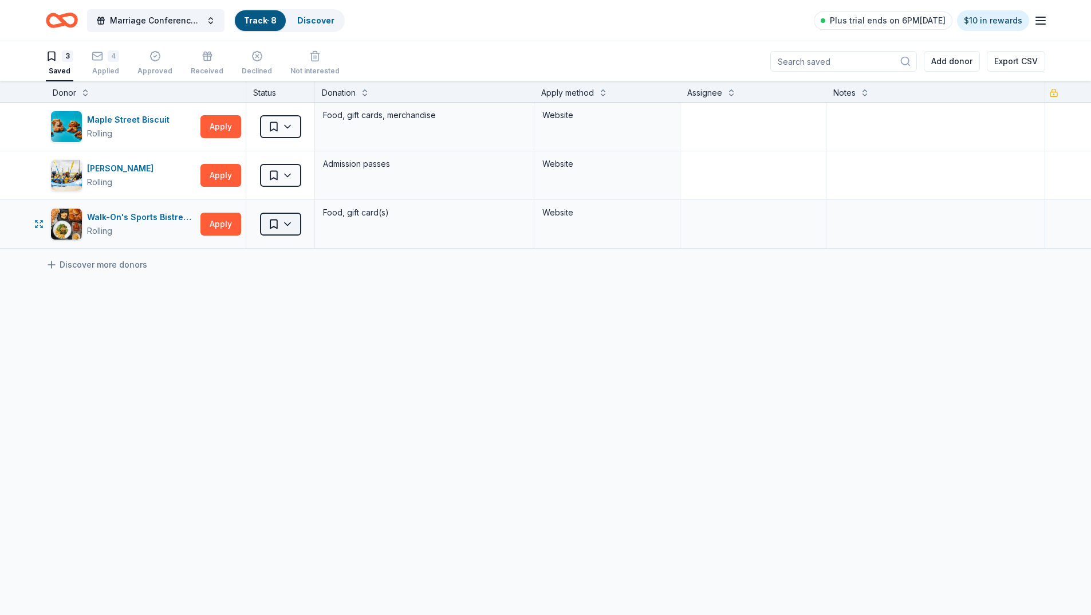
click at [288, 224] on html "Marriage Conference 2025 Track · 8 Discover Plus trial ends on 6PM, 10/1 $10 in…" at bounding box center [545, 307] width 1091 height 615
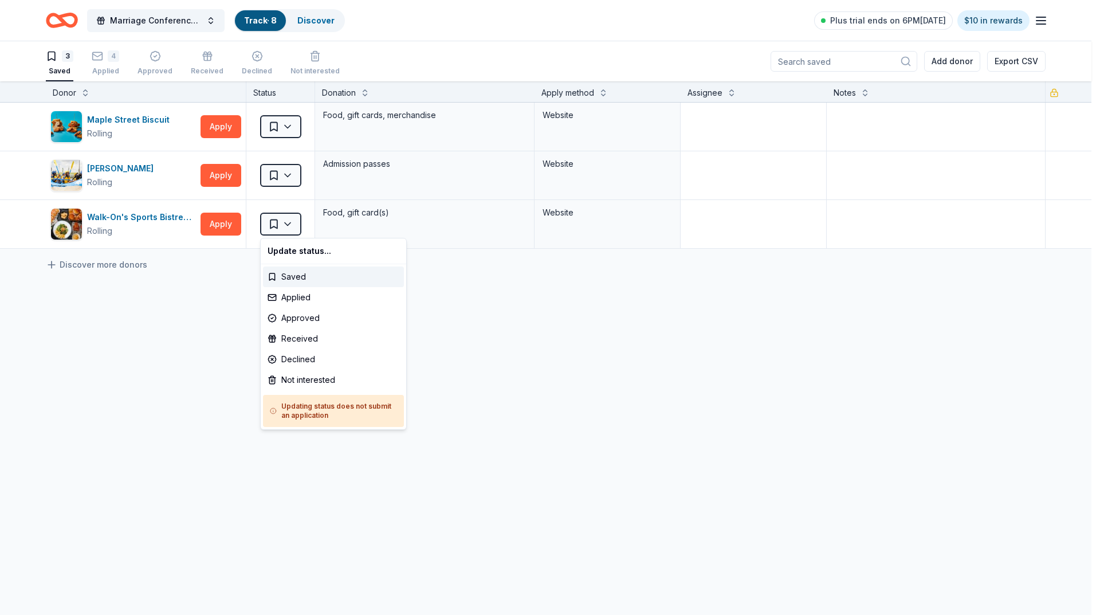
click at [465, 305] on html "Marriage Conference 2025 Track · 8 Discover Plus trial ends on 6PM, 10/1 $10 in…" at bounding box center [550, 307] width 1100 height 615
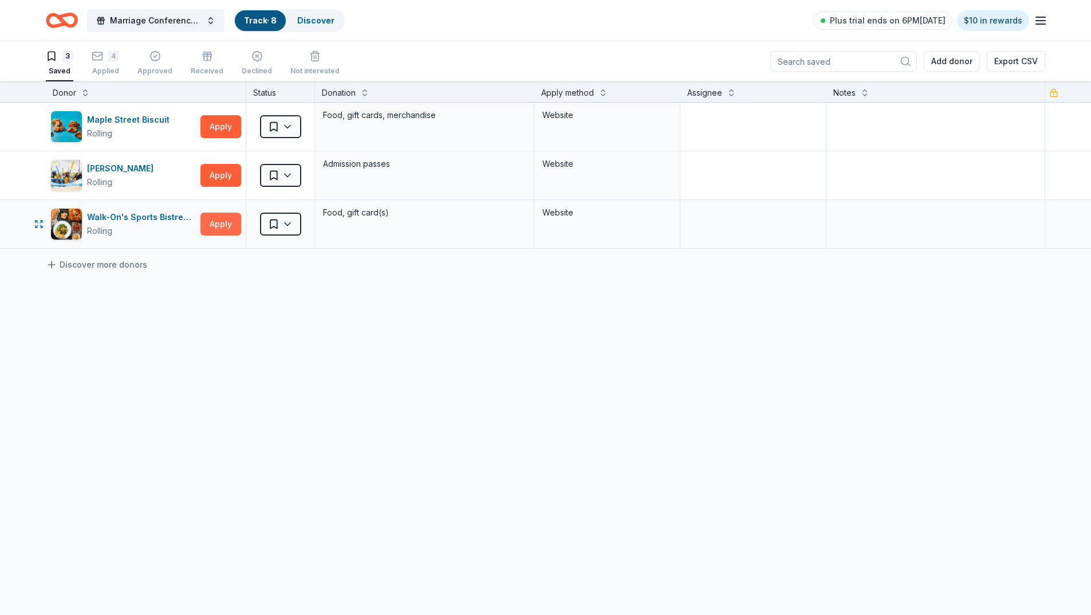
click at [219, 226] on button "Apply" at bounding box center [220, 223] width 41 height 23
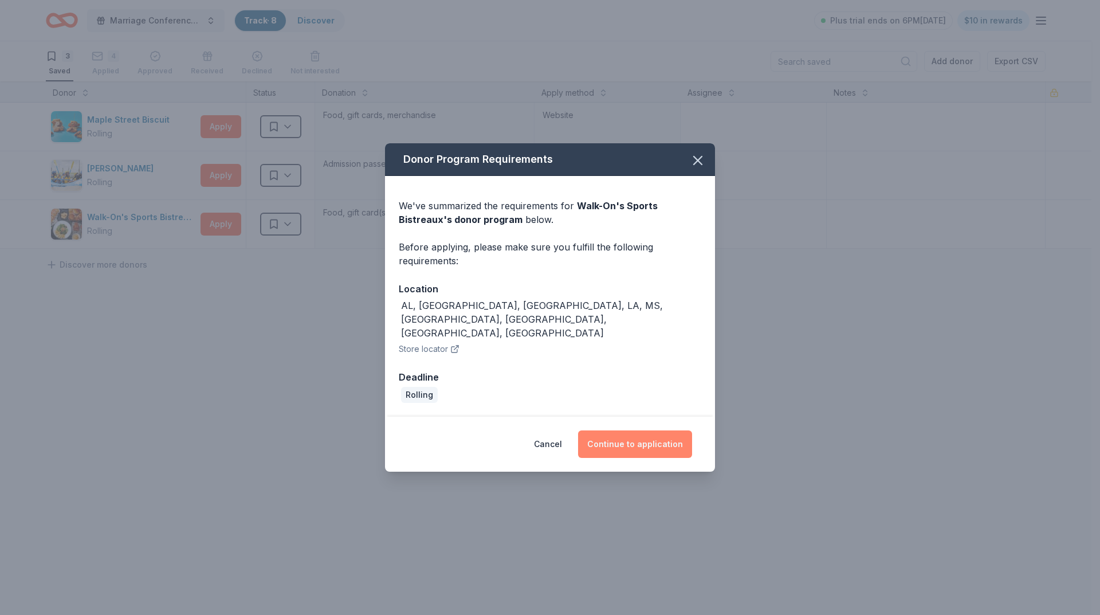
click at [634, 435] on button "Continue to application" at bounding box center [635, 443] width 114 height 27
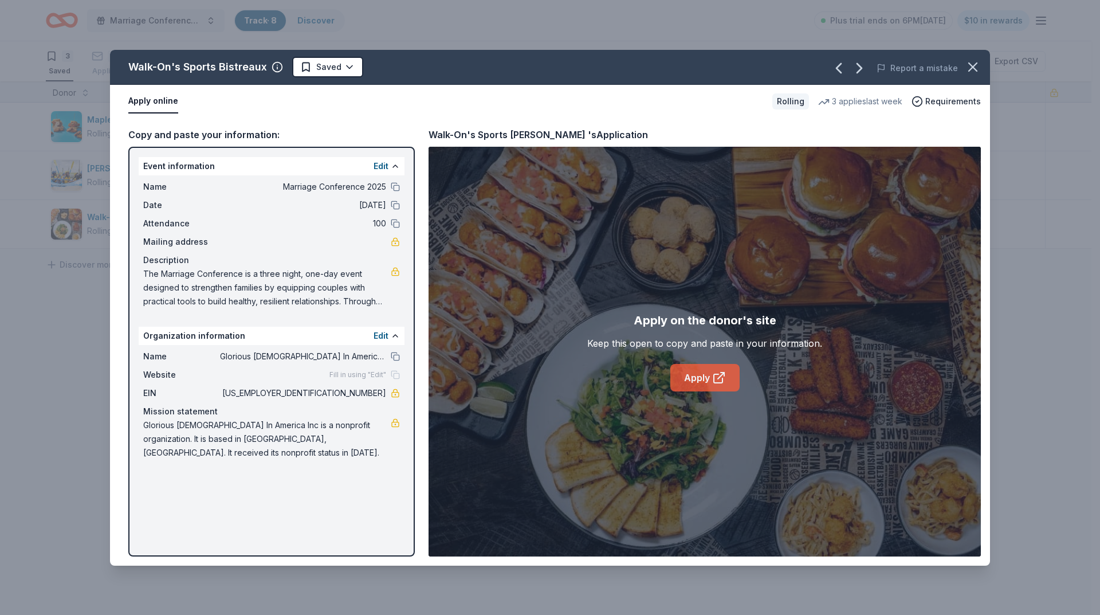
click at [710, 379] on link "Apply" at bounding box center [704, 377] width 69 height 27
click at [972, 66] on icon "button" at bounding box center [973, 67] width 8 height 8
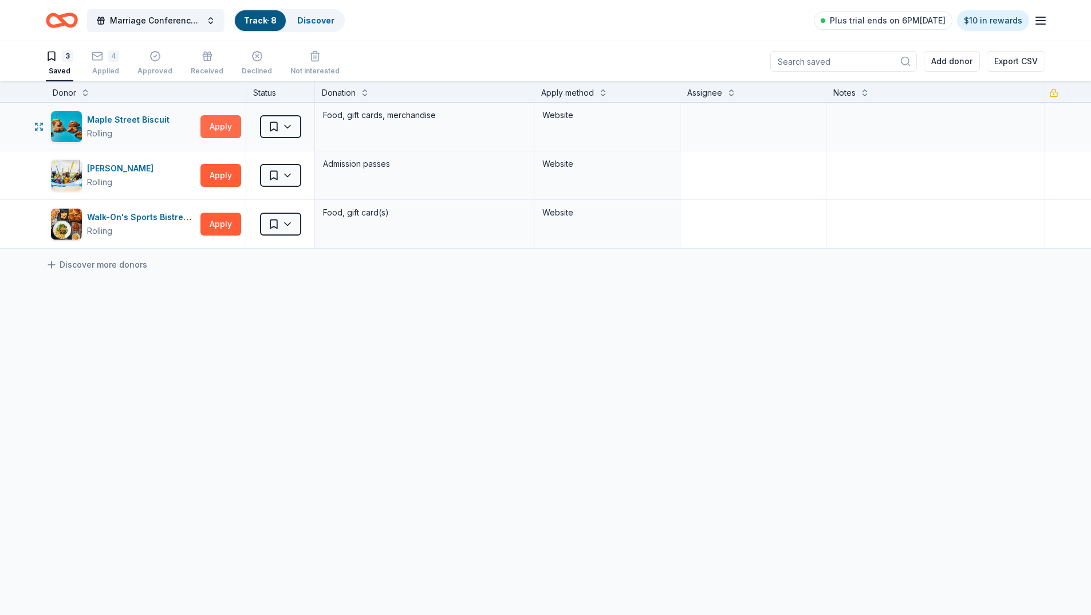
click at [227, 124] on button "Apply" at bounding box center [220, 126] width 41 height 23
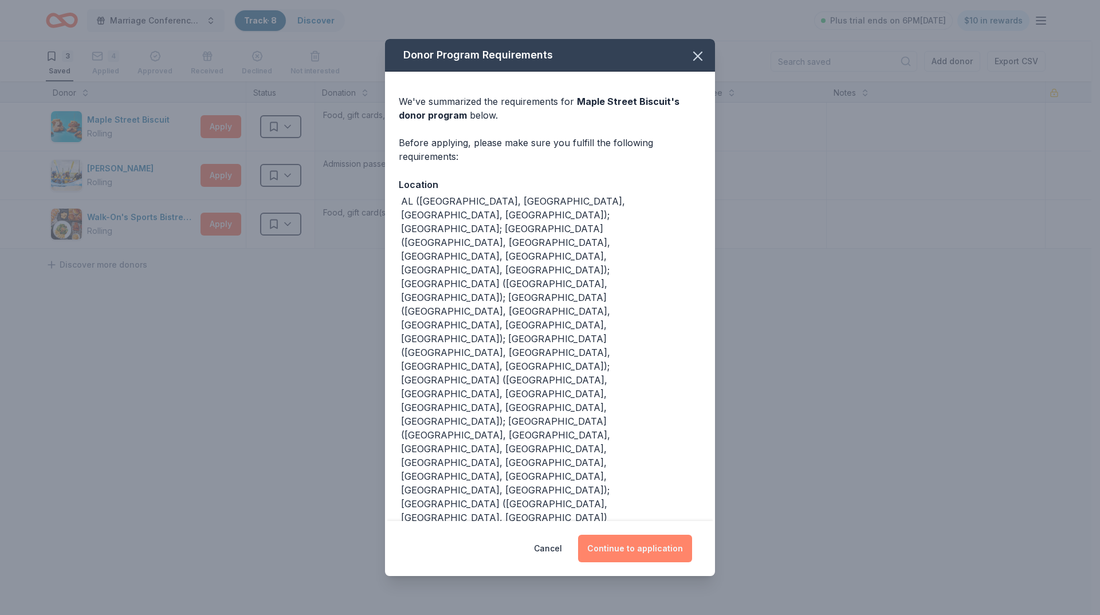
click at [631, 534] on button "Continue to application" at bounding box center [635, 547] width 114 height 27
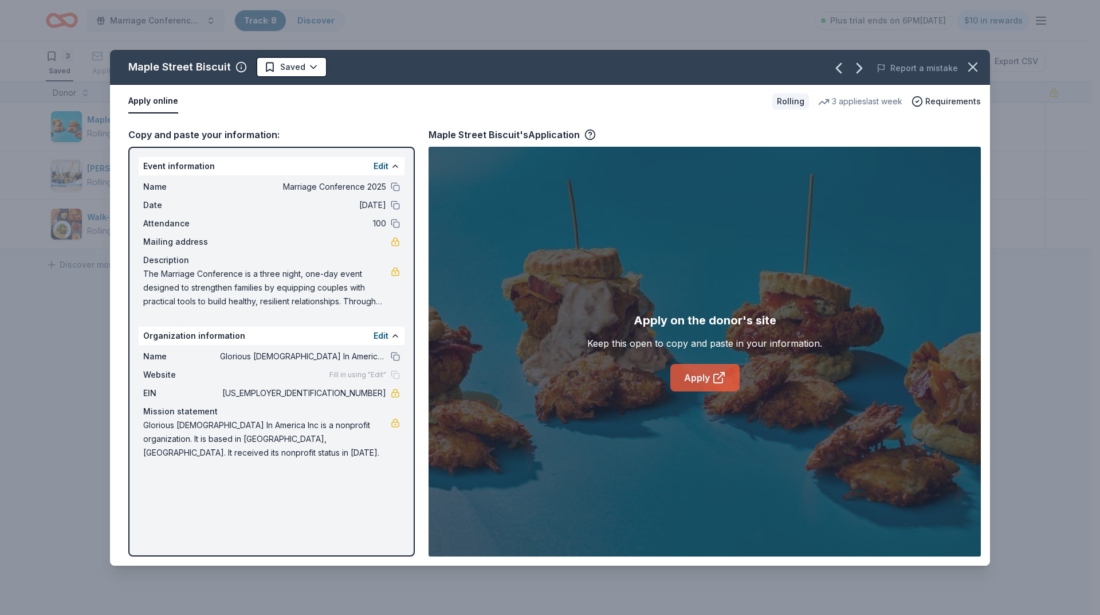
click at [696, 381] on link "Apply" at bounding box center [704, 377] width 69 height 27
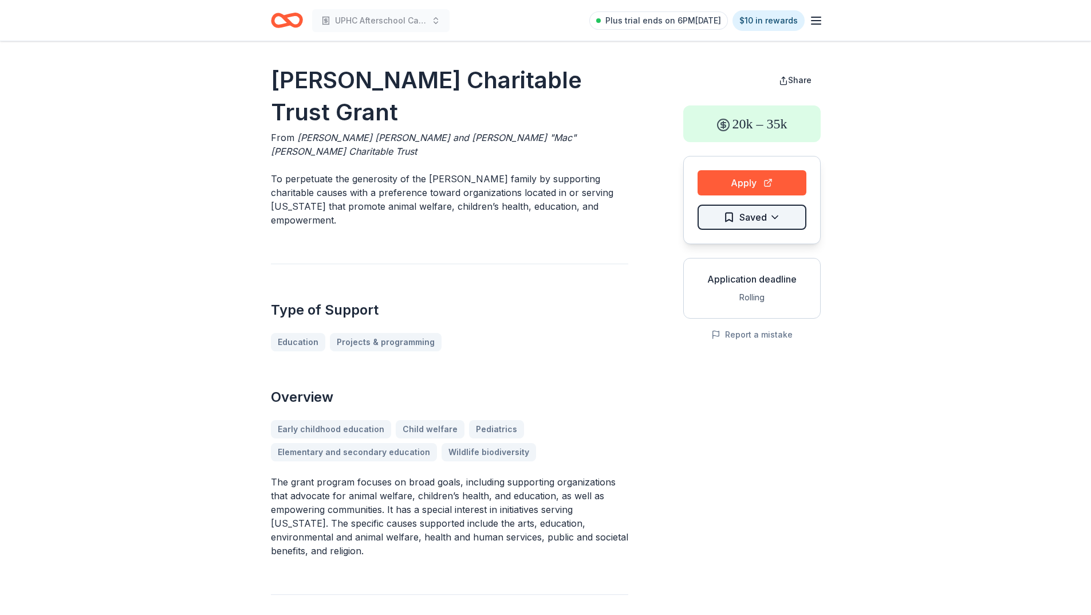
click at [785, 215] on html "UPHC Afterschool Care, Homework & Literacy Help Grant Plus trial ends on 6PM[DA…" at bounding box center [545, 307] width 1091 height 615
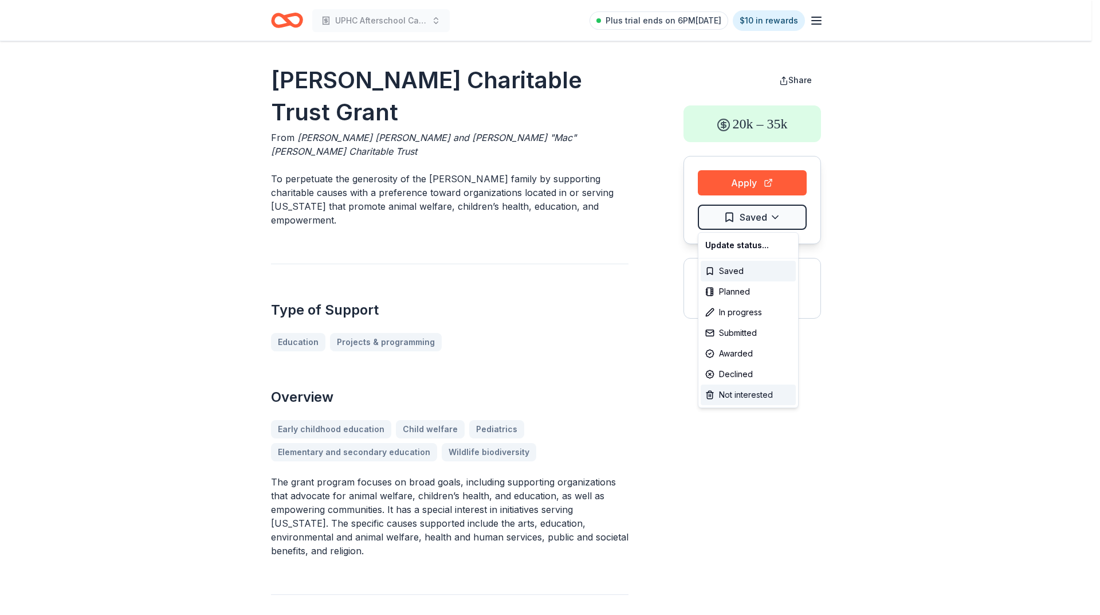
click at [751, 399] on div "Not interested" at bounding box center [747, 394] width 95 height 21
click at [629, 237] on html "UPHC Afterschool Care, Homework & Literacy Help Grant Plus trial ends on 6PM[DA…" at bounding box center [550, 307] width 1100 height 615
